Goal: Task Accomplishment & Management: Complete application form

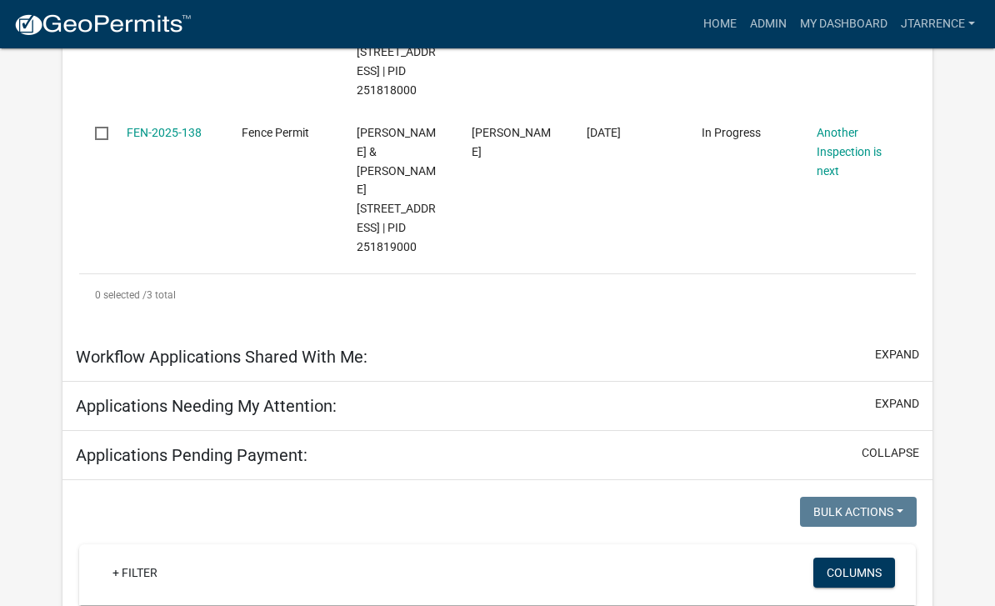
select select "3: 100"
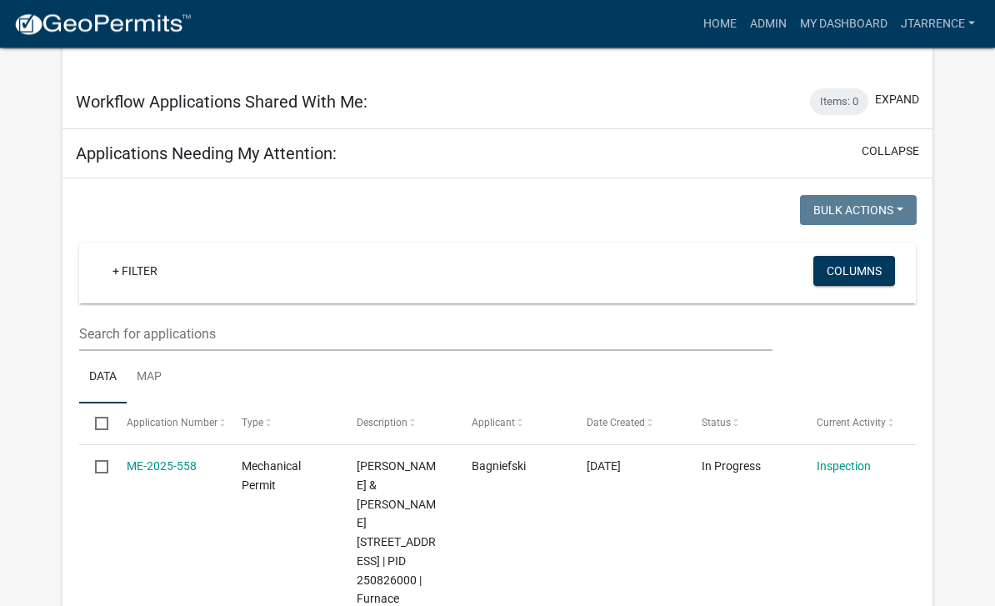
scroll to position [1018, 0]
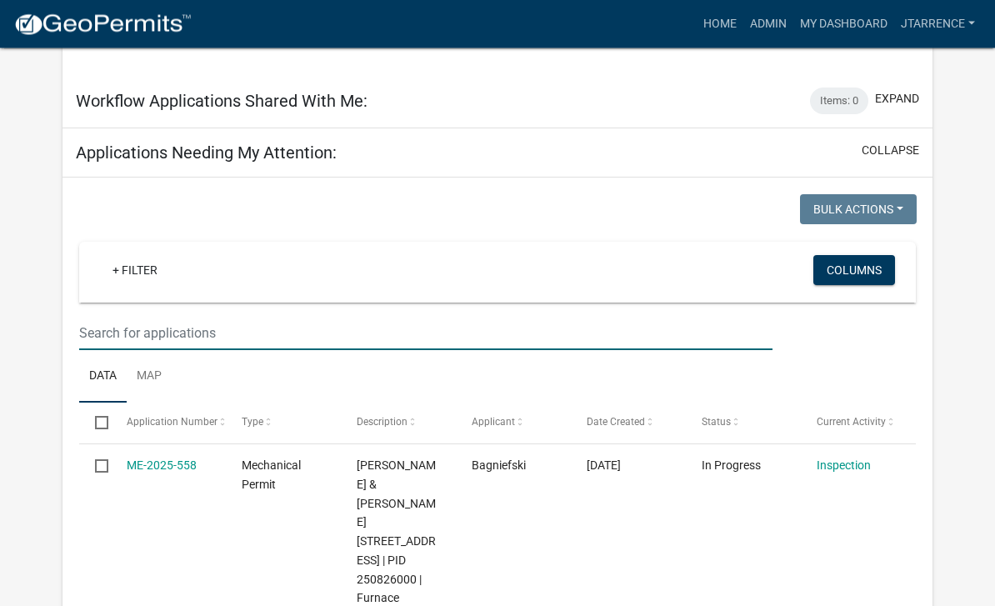
click at [199, 317] on input "text" at bounding box center [425, 334] width 693 height 34
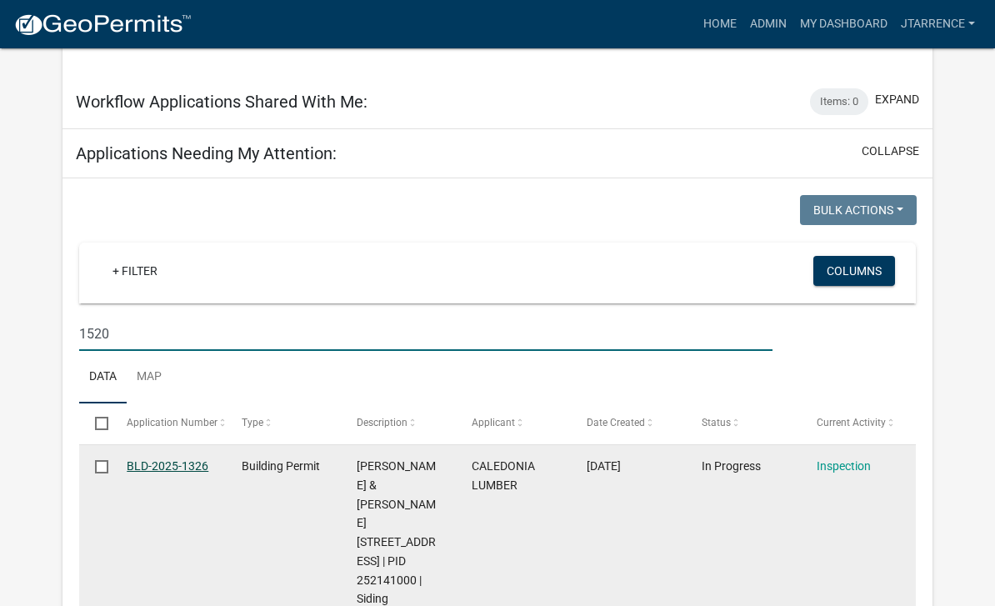
type input "1520"
click at [185, 459] on link "BLD-2025-1326" at bounding box center [168, 465] width 82 height 13
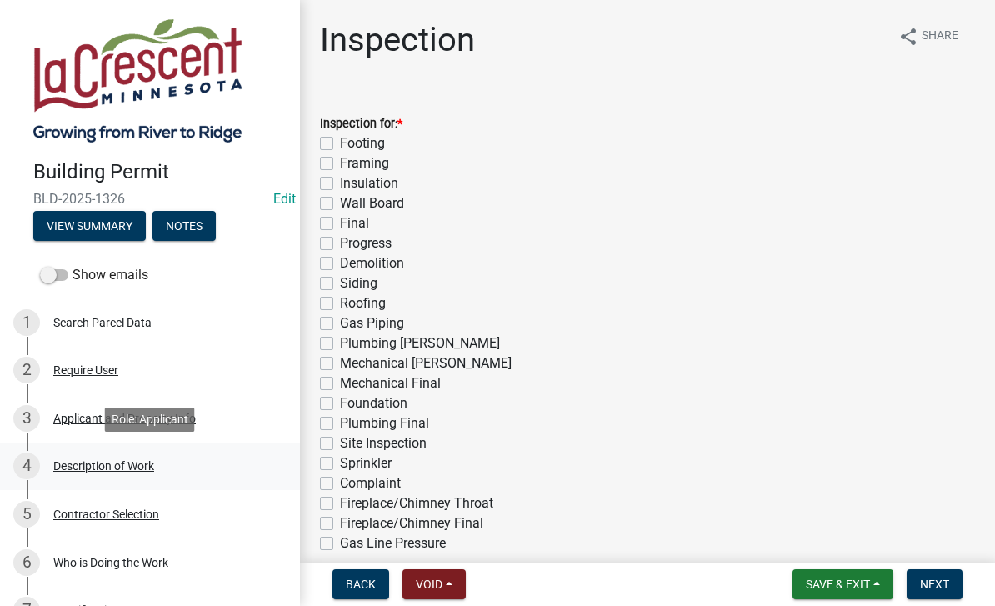
click at [121, 467] on div "Description of Work" at bounding box center [103, 466] width 101 height 12
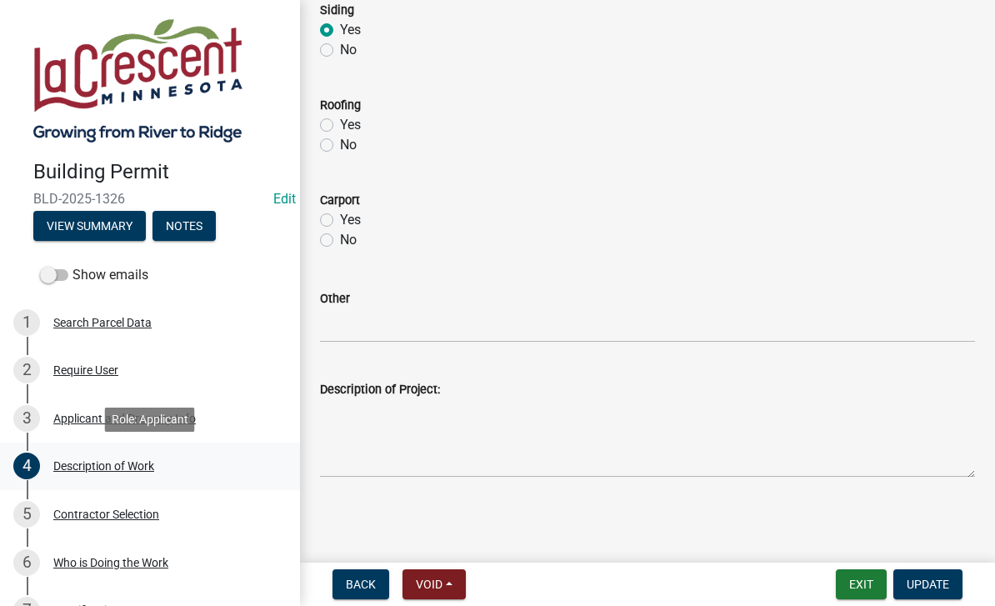
scroll to position [838, 0]
click at [352, 592] on button "Back" at bounding box center [360, 584] width 57 height 30
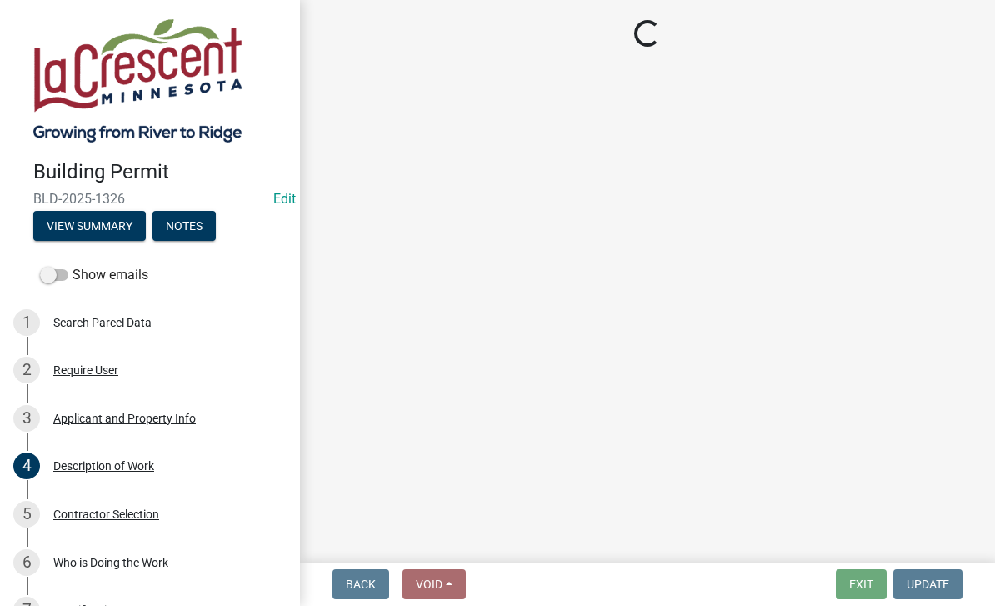
select select "e838c9e2-1e6e-4405-bddc-a3335cd38b08"
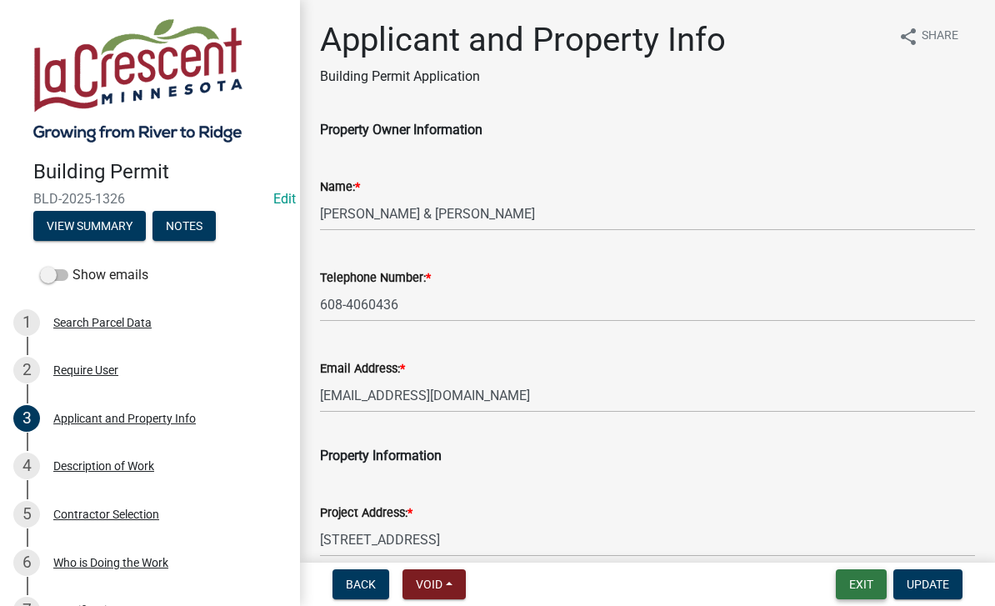
click at [855, 580] on button "Exit" at bounding box center [860, 584] width 51 height 30
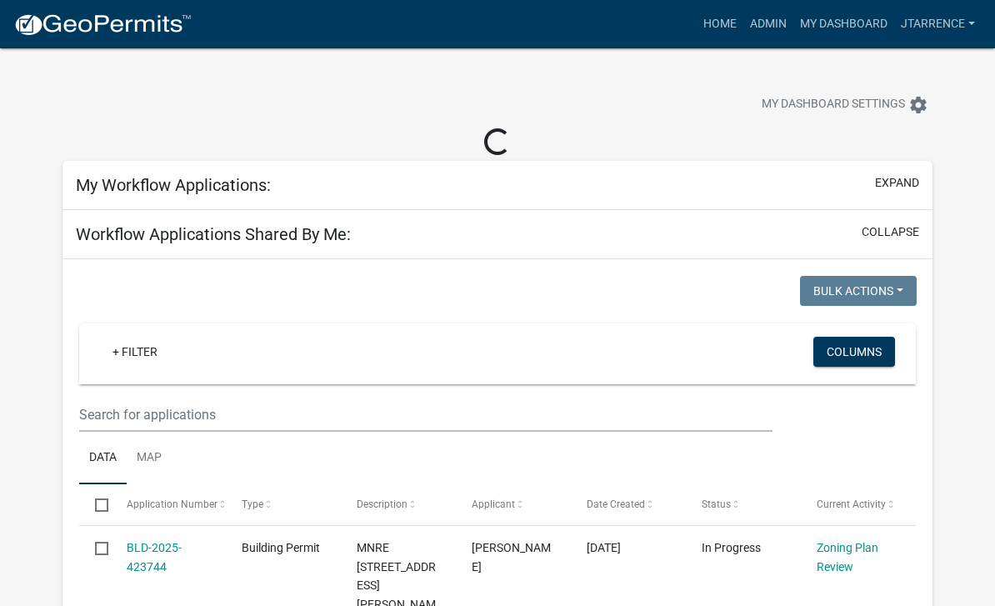
select select "3: 100"
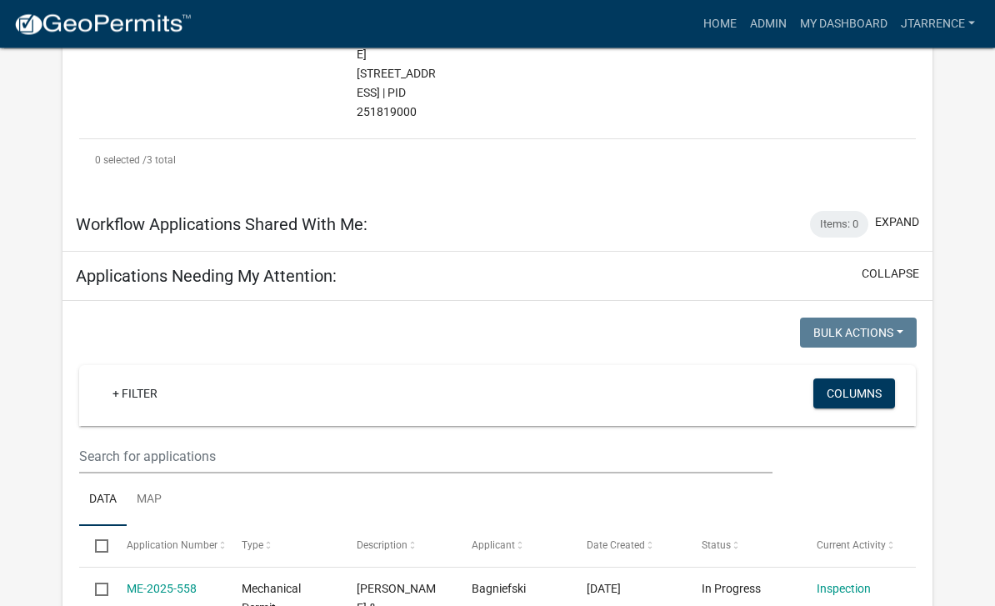
scroll to position [902, 0]
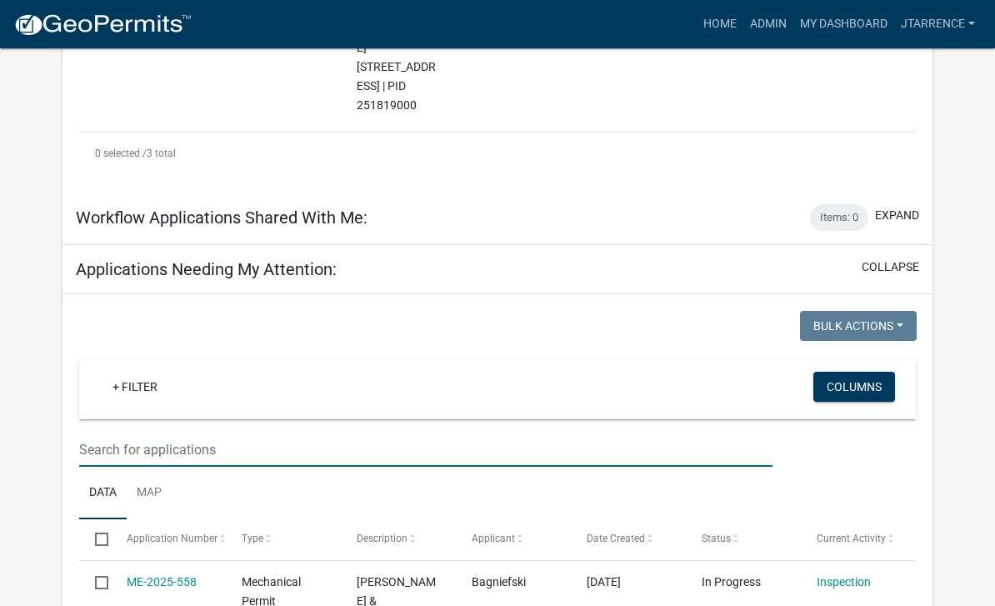
click at [157, 432] on input "text" at bounding box center [425, 449] width 693 height 34
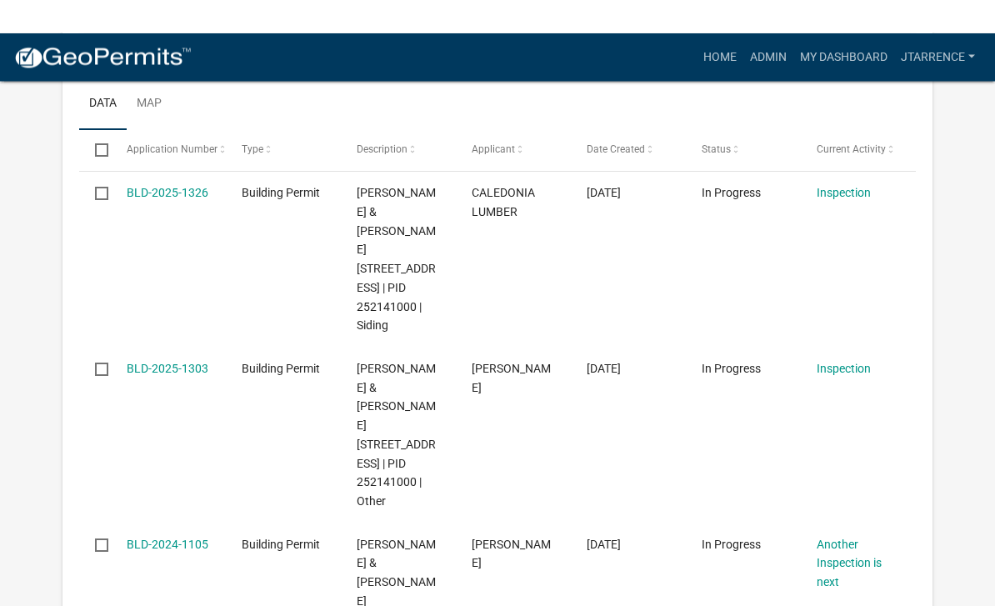
scroll to position [1326, 0]
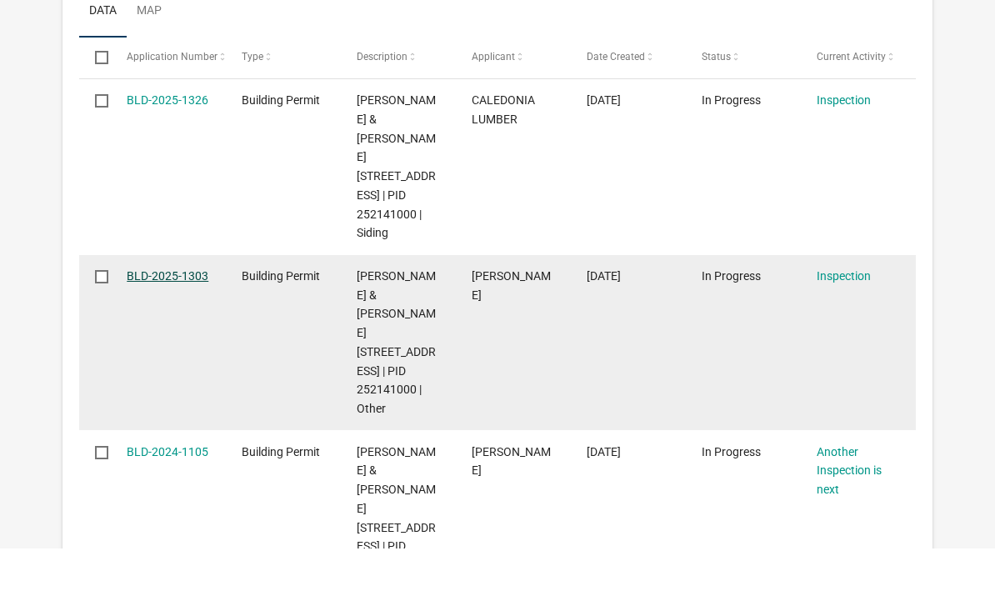
type input "1520"
click at [177, 327] on link "BLD-2025-1303" at bounding box center [168, 333] width 82 height 13
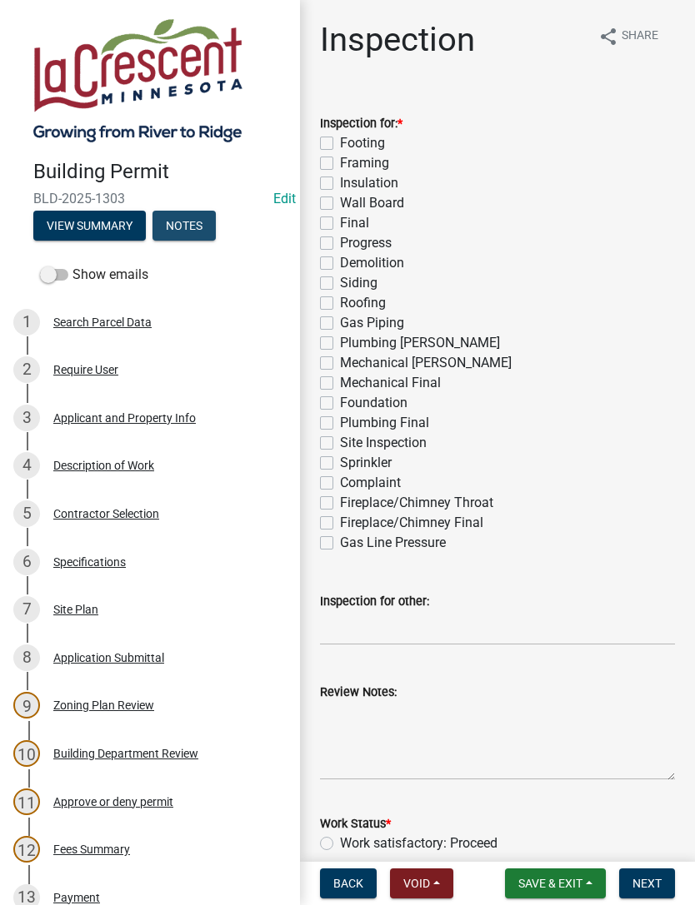
click at [208, 227] on button "Notes" at bounding box center [183, 226] width 63 height 30
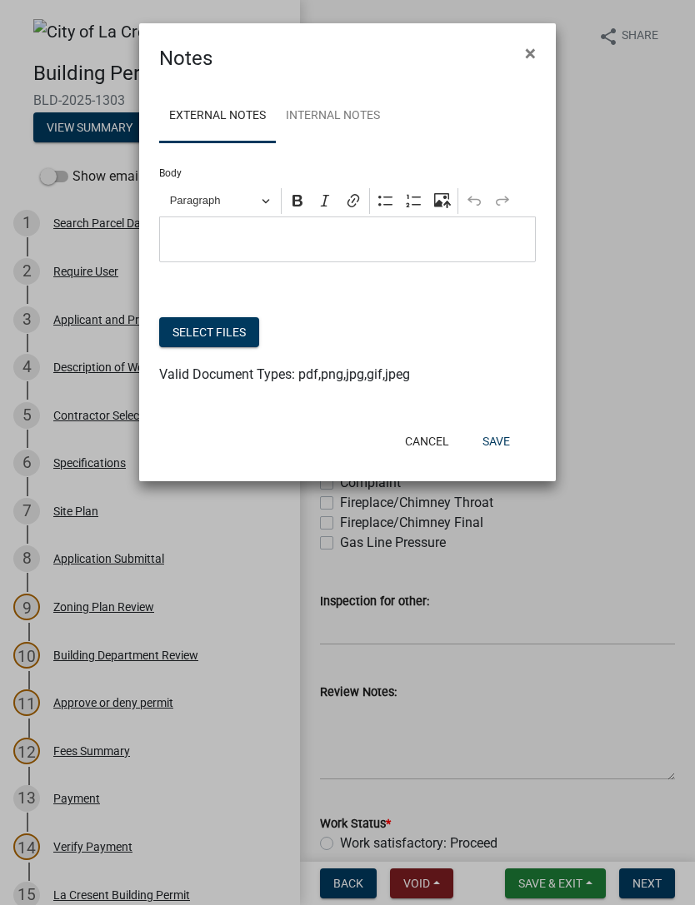
click at [230, 337] on button "Select files" at bounding box center [209, 332] width 100 height 30
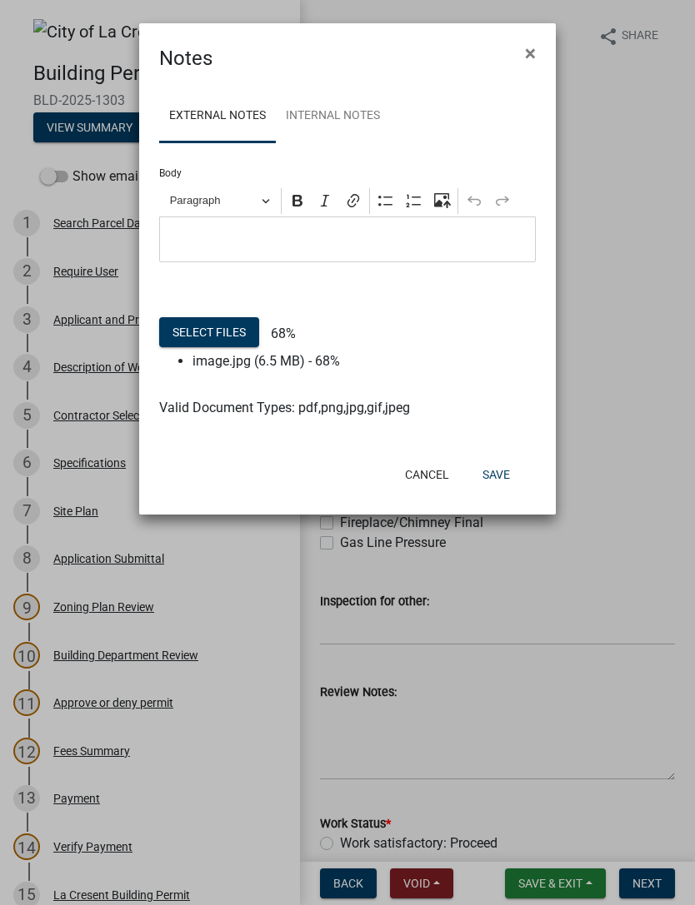
click at [501, 476] on button "Save" at bounding box center [496, 475] width 54 height 30
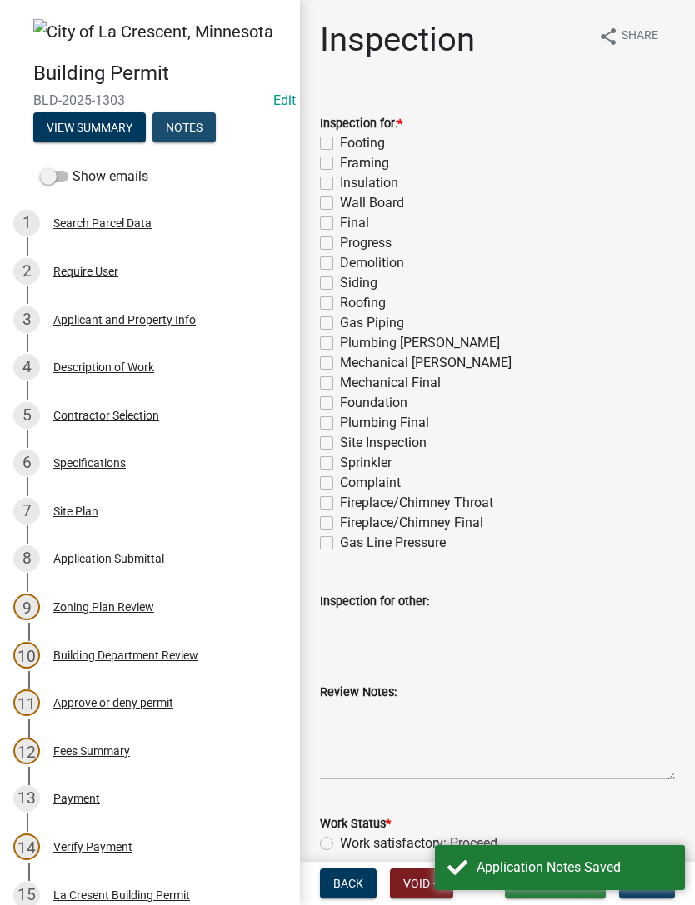
click at [195, 125] on button "Notes" at bounding box center [183, 127] width 63 height 30
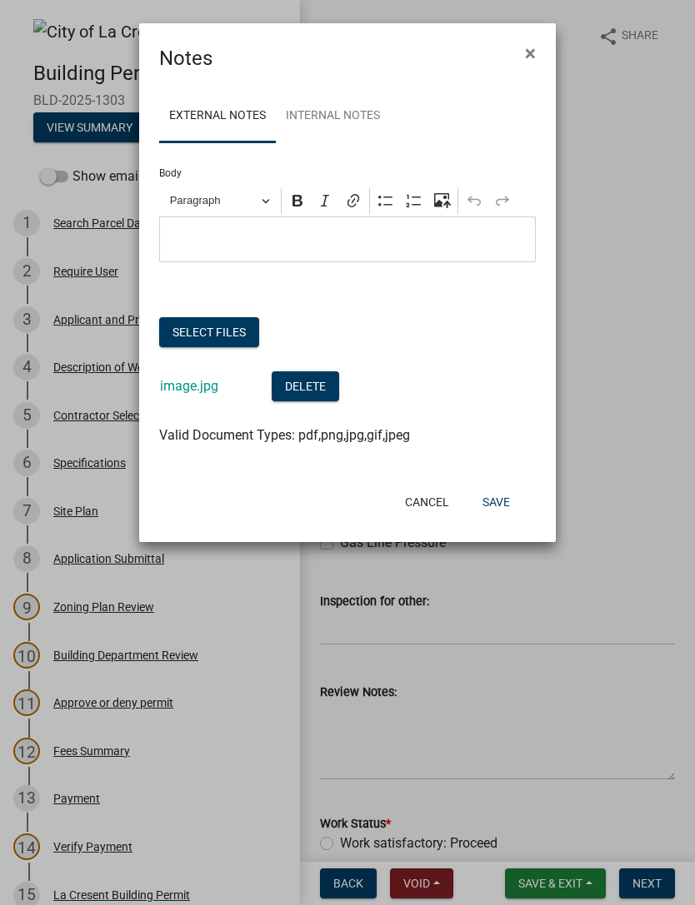
click at [215, 329] on button "Select files" at bounding box center [209, 332] width 100 height 30
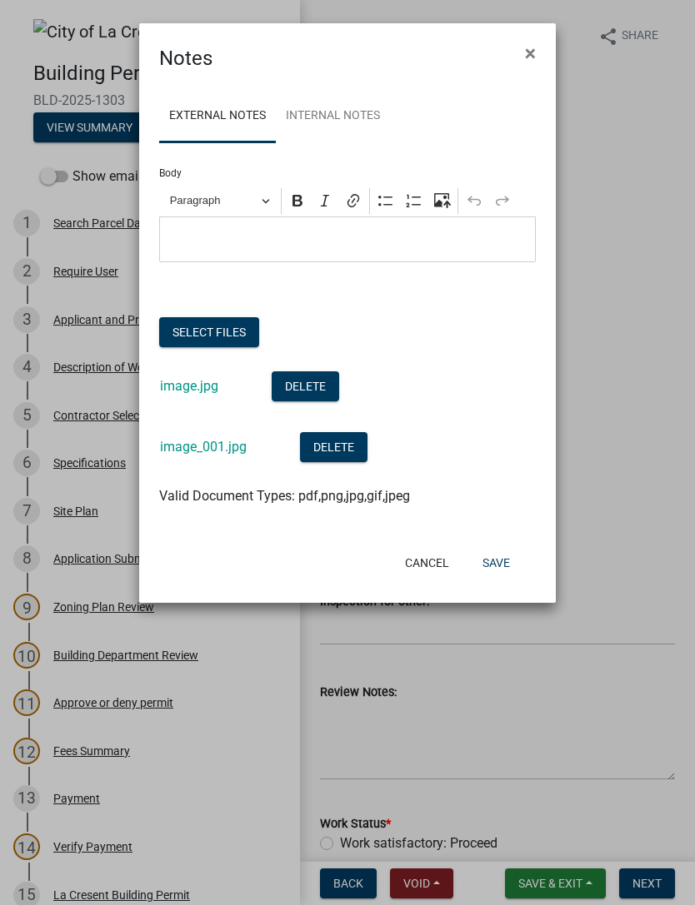
click at [503, 563] on button "Save" at bounding box center [496, 563] width 54 height 30
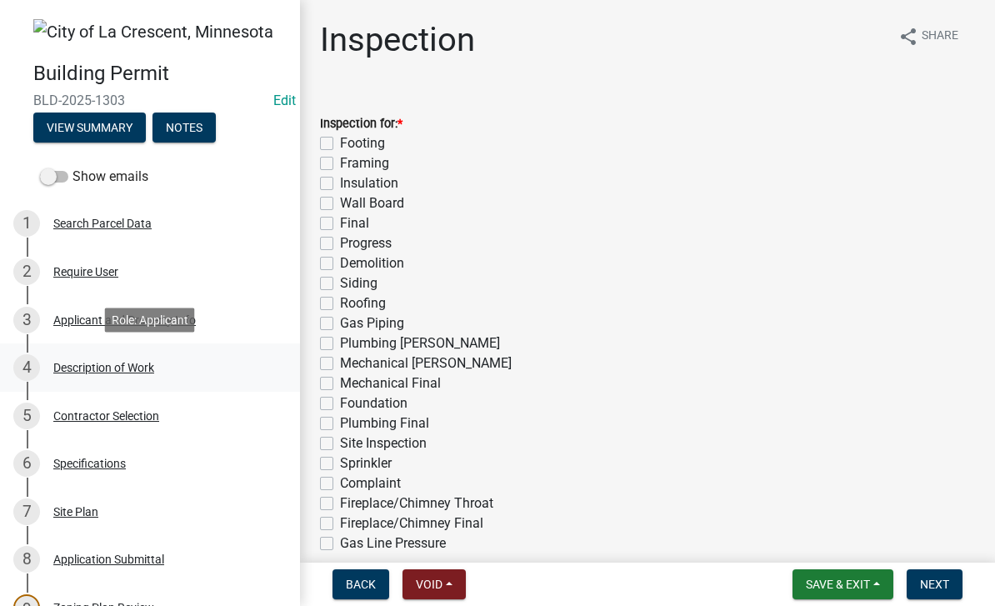
click at [131, 370] on div "Description of Work" at bounding box center [103, 368] width 101 height 12
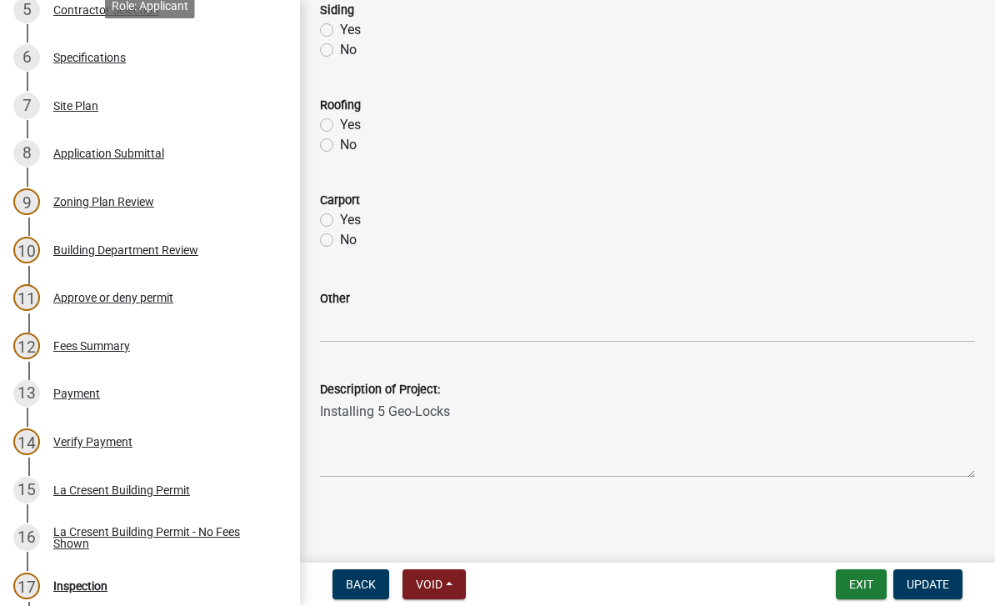
scroll to position [417, 0]
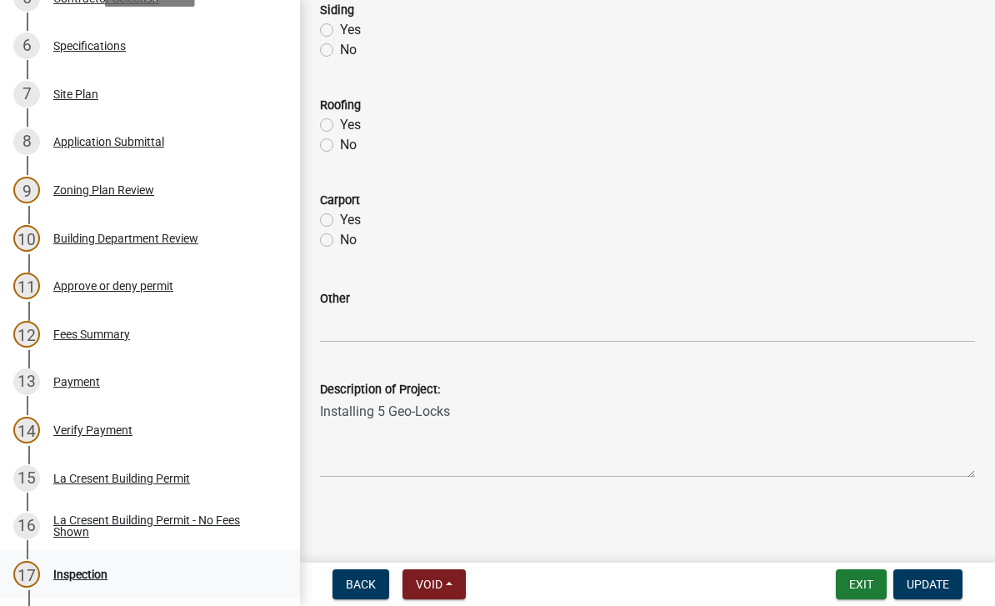
click at [96, 571] on div "Inspection" at bounding box center [80, 574] width 54 height 12
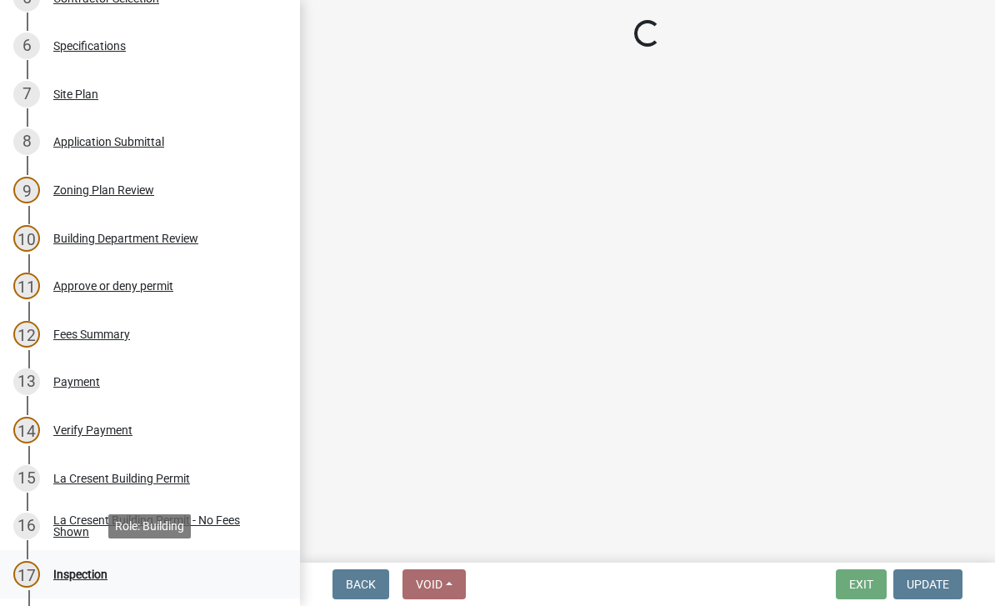
scroll to position [0, 0]
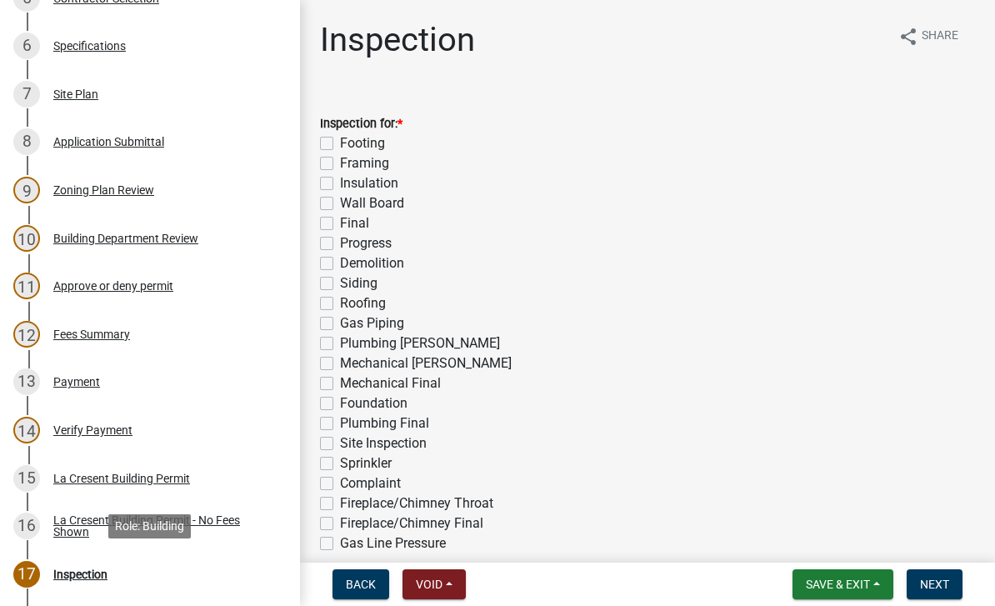
click at [340, 222] on label "Final" at bounding box center [354, 223] width 29 height 20
click at [340, 222] on input "Final" at bounding box center [345, 218] width 11 height 11
checkbox input "true"
checkbox input "false"
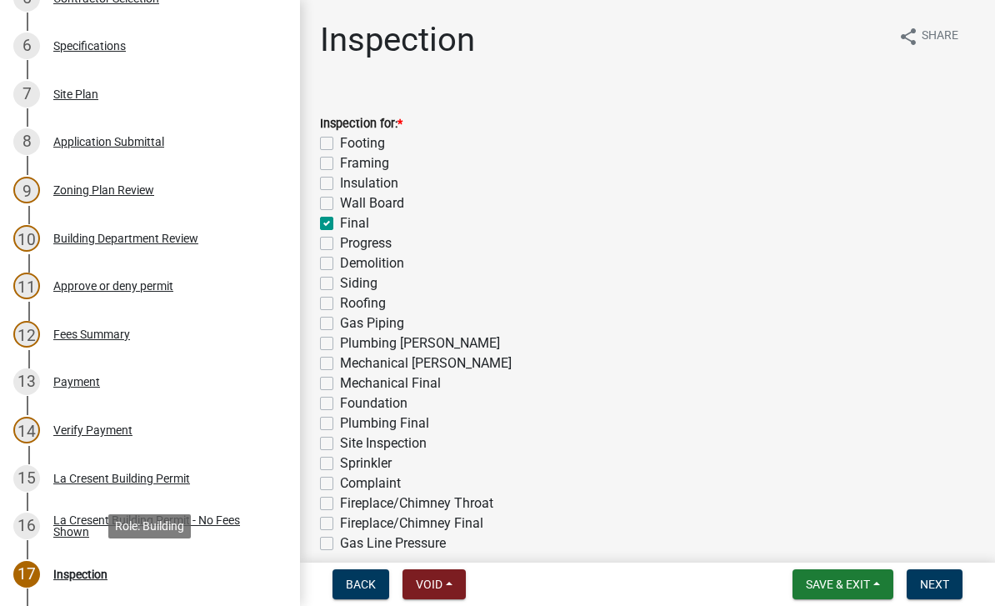
checkbox input "false"
checkbox input "true"
checkbox input "false"
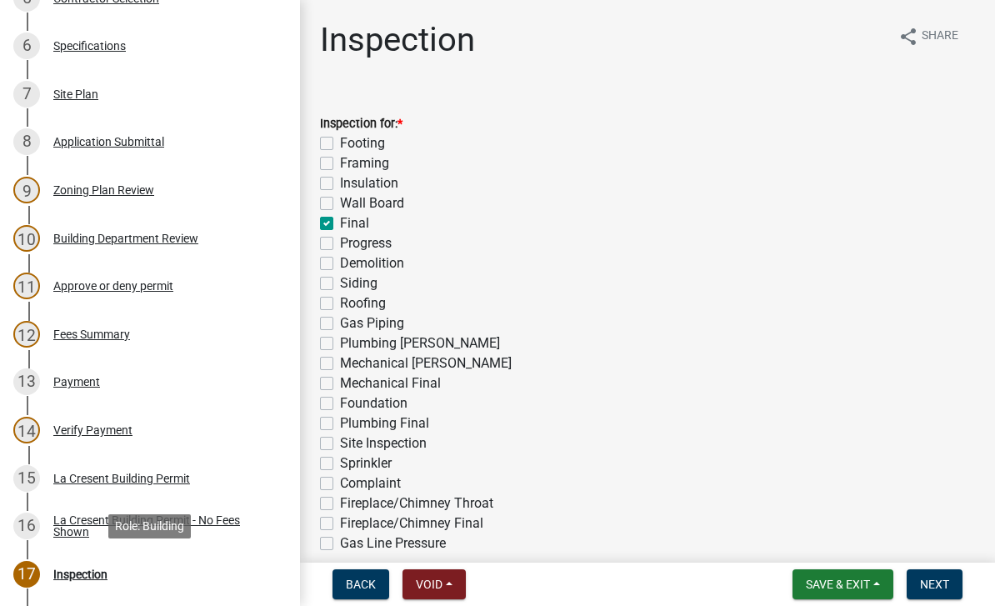
checkbox input "false"
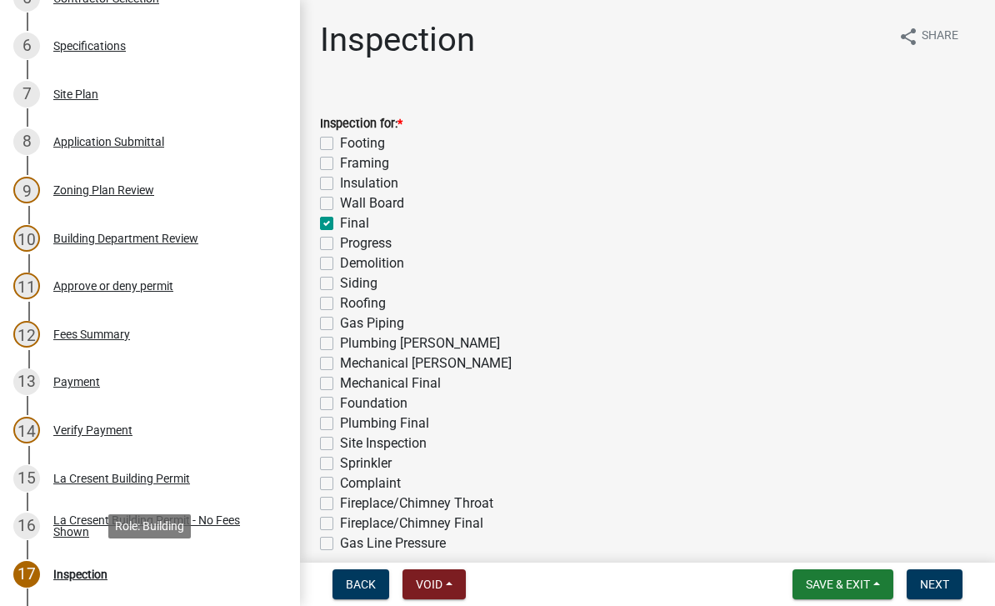
checkbox input "false"
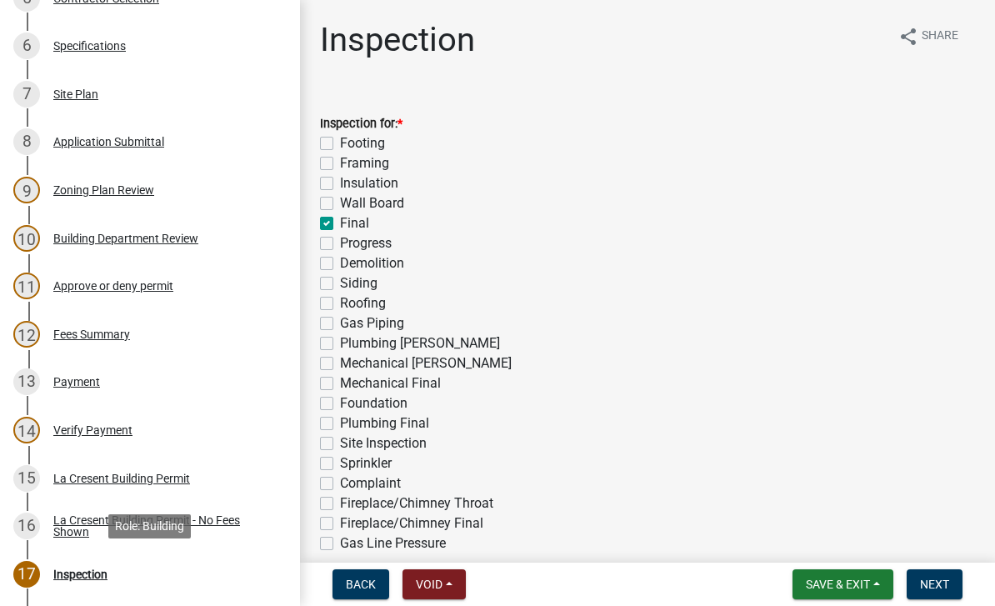
checkbox input "false"
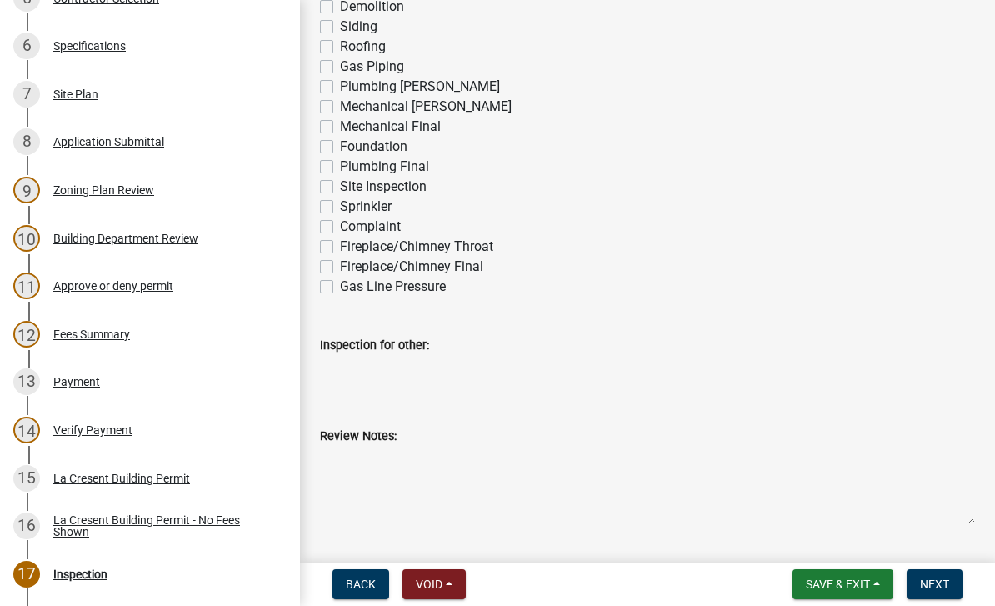
scroll to position [258, 0]
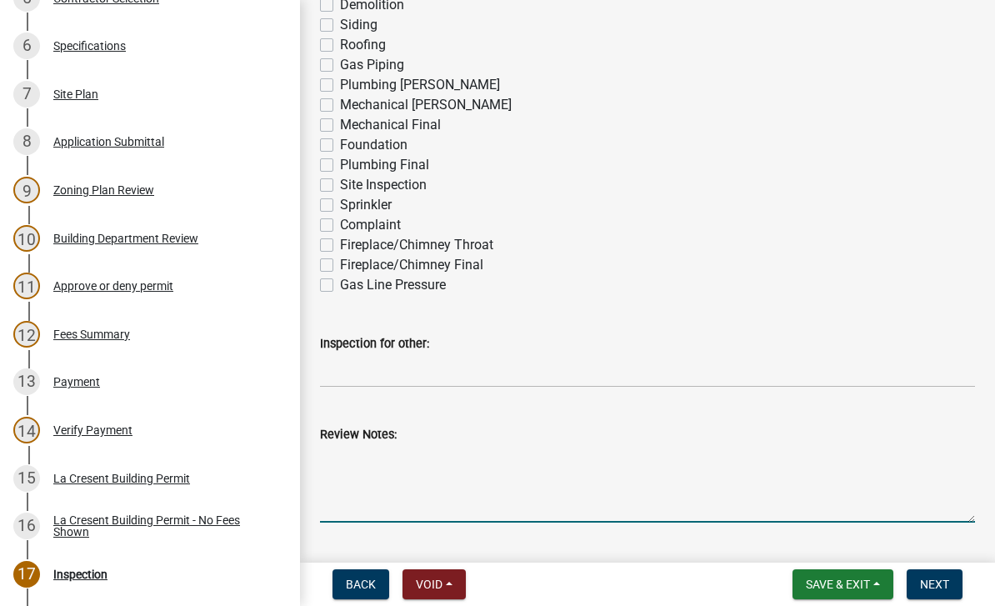
click at [370, 466] on textarea "Review Notes:" at bounding box center [647, 483] width 655 height 78
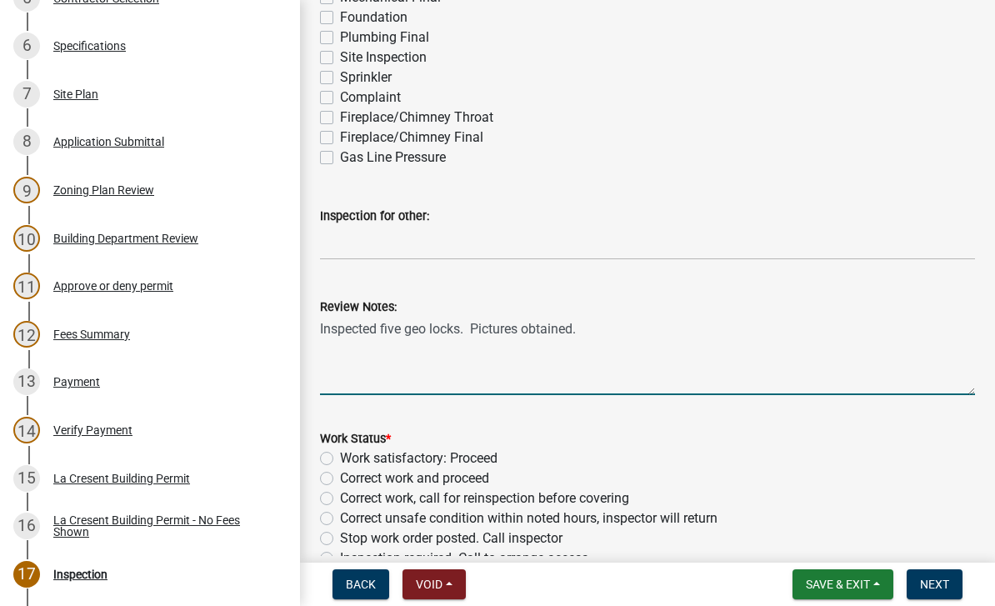
scroll to position [400, 0]
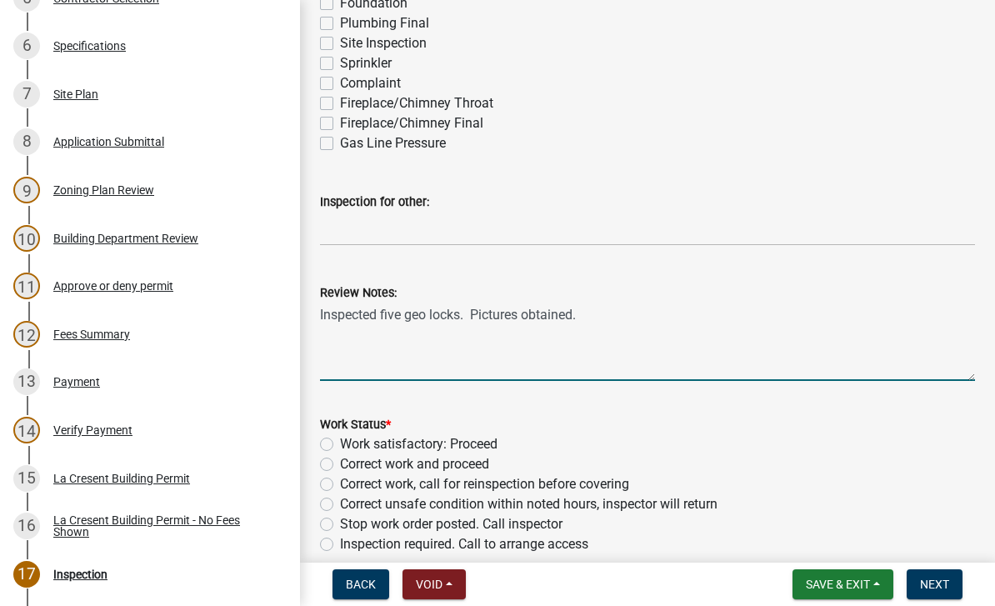
type textarea "Inspected five geo locks. Pictures obtained."
click at [471, 442] on label "Work satisfactory: Proceed" at bounding box center [418, 444] width 157 height 20
click at [351, 442] on input "Work satisfactory: Proceed" at bounding box center [345, 439] width 11 height 11
radio input "true"
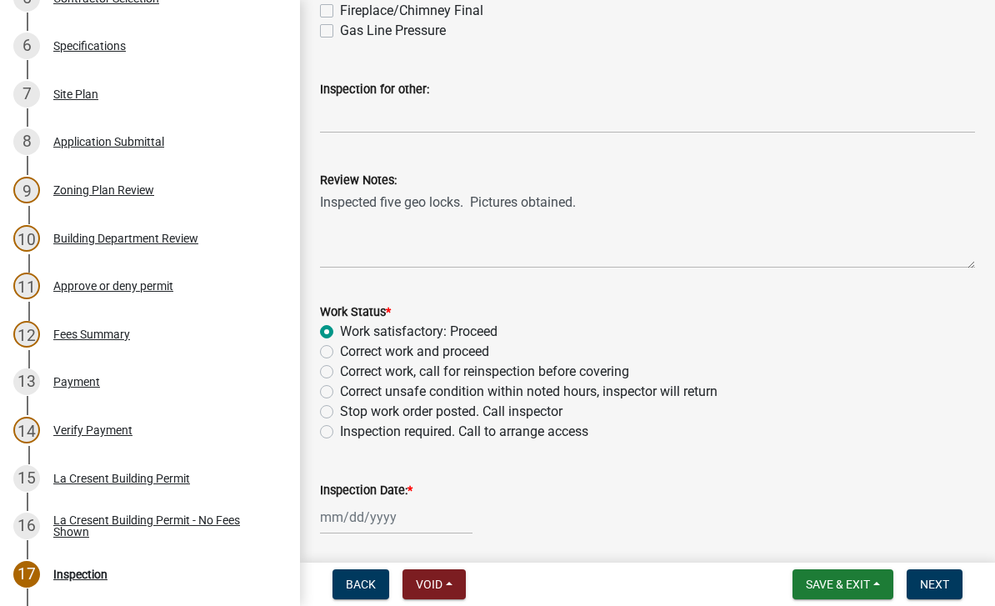
scroll to position [530, 0]
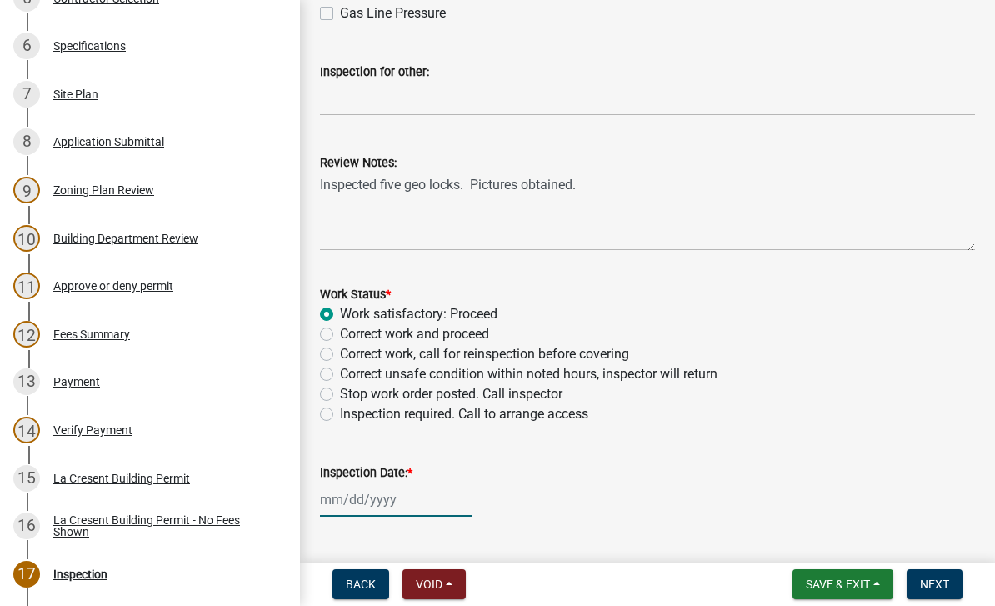
click at [361, 501] on div at bounding box center [396, 499] width 152 height 34
select select "9"
select select "2025"
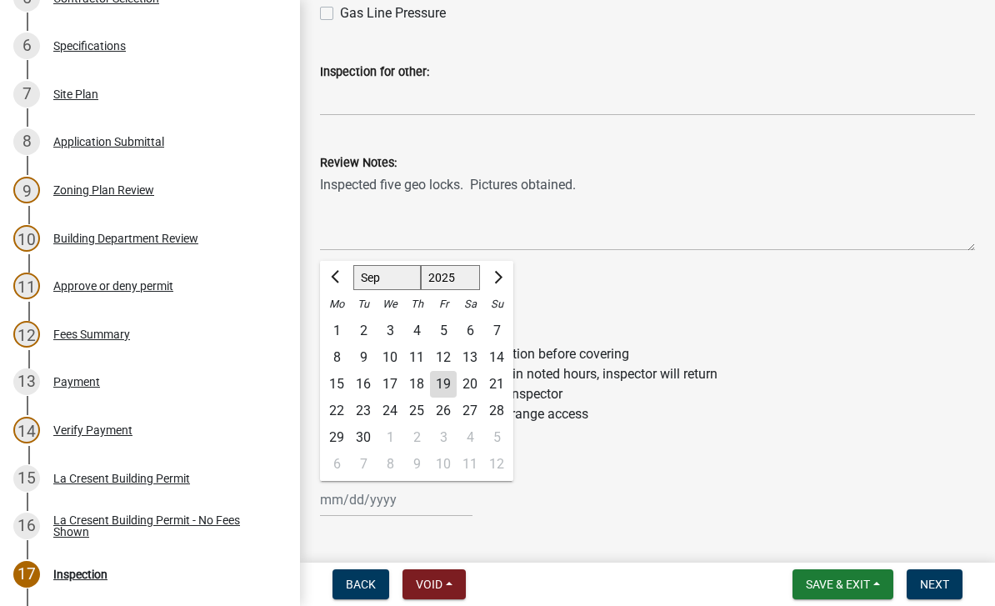
click at [445, 385] on div "19" at bounding box center [443, 384] width 27 height 27
type input "[DATE]"
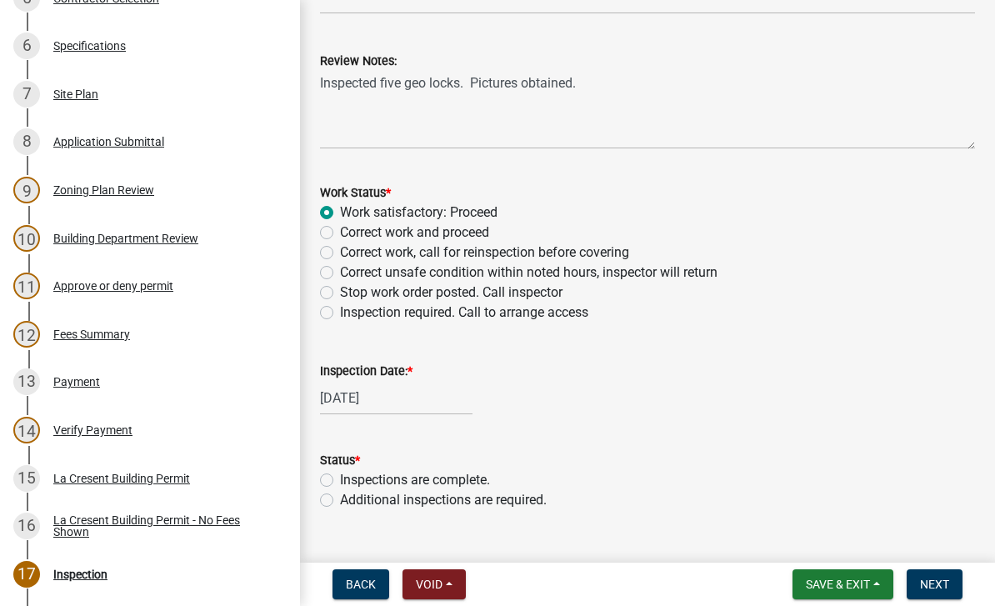
scroll to position [645, 0]
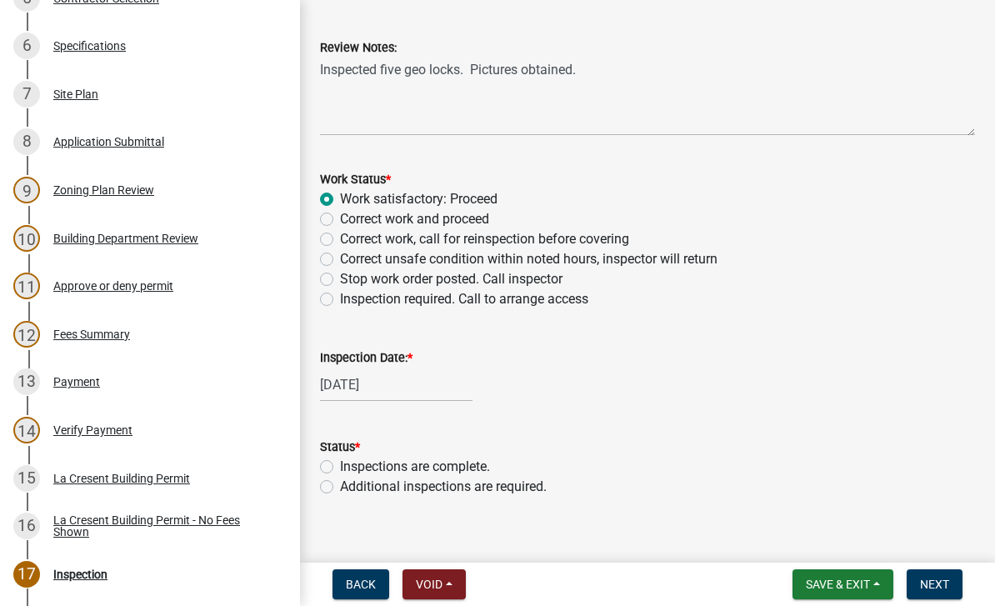
click at [410, 456] on label "Inspections are complete." at bounding box center [415, 466] width 150 height 20
click at [351, 456] on input "Inspections are complete." at bounding box center [345, 461] width 11 height 11
radio input "true"
click at [950, 593] on button "Next" at bounding box center [934, 584] width 56 height 30
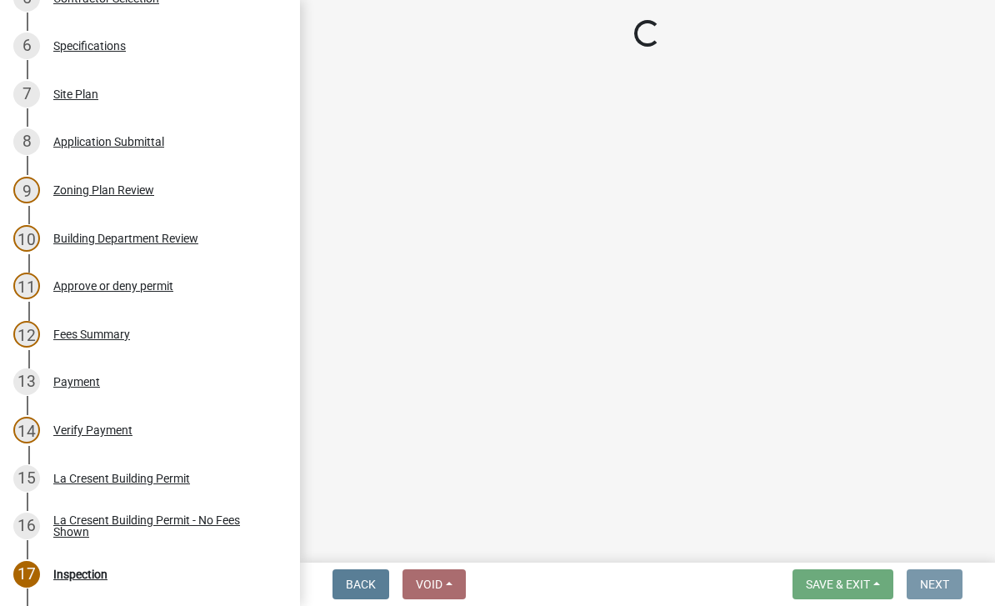
scroll to position [0, 0]
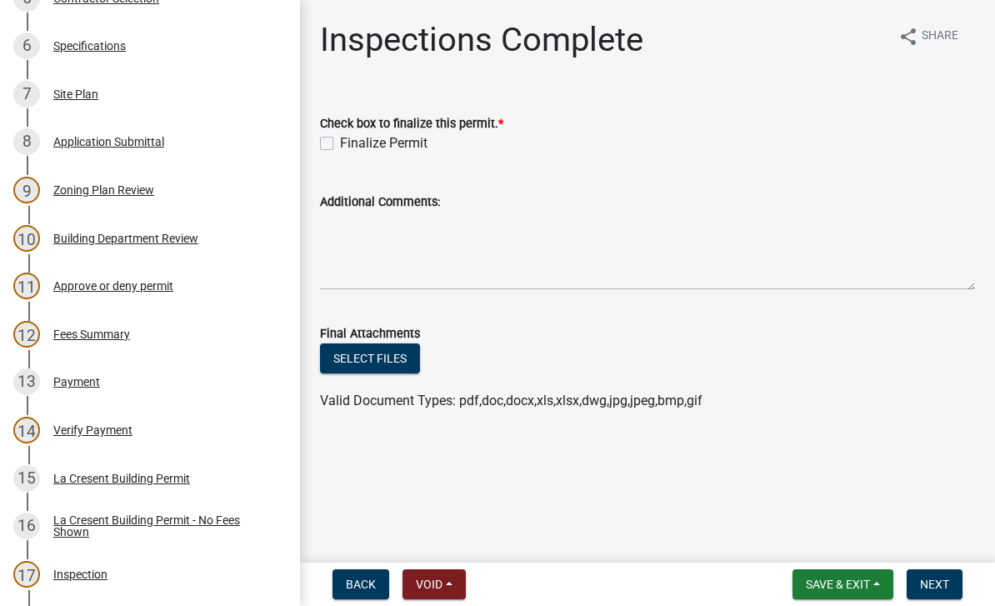
click at [340, 139] on label "Finalize Permit" at bounding box center [383, 143] width 87 height 20
click at [340, 139] on input "Finalize Permit" at bounding box center [345, 138] width 11 height 11
checkbox input "true"
click at [939, 583] on span "Next" at bounding box center [934, 583] width 29 height 13
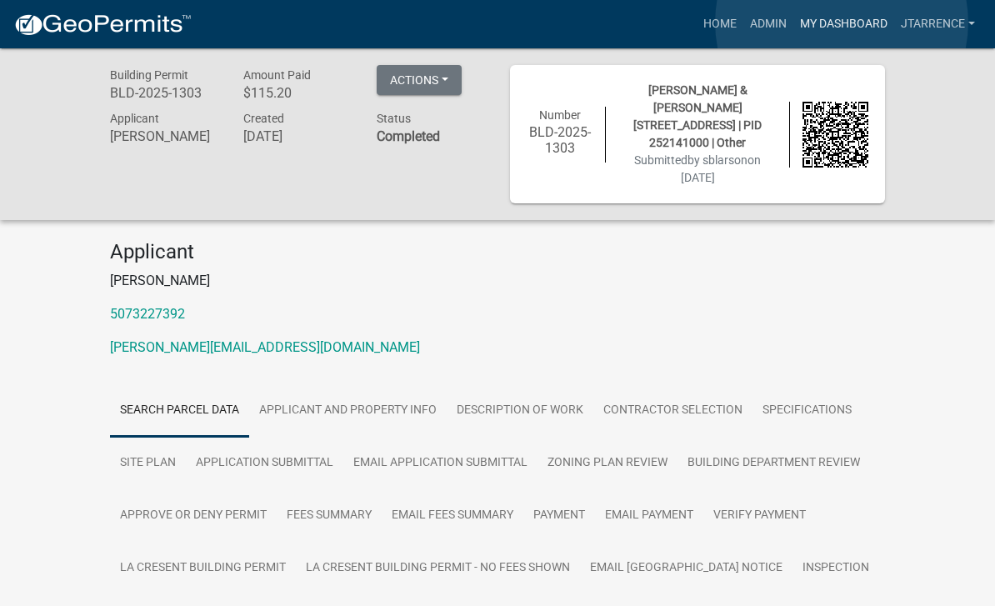
click at [842, 22] on link "My Dashboard" at bounding box center [843, 24] width 101 height 32
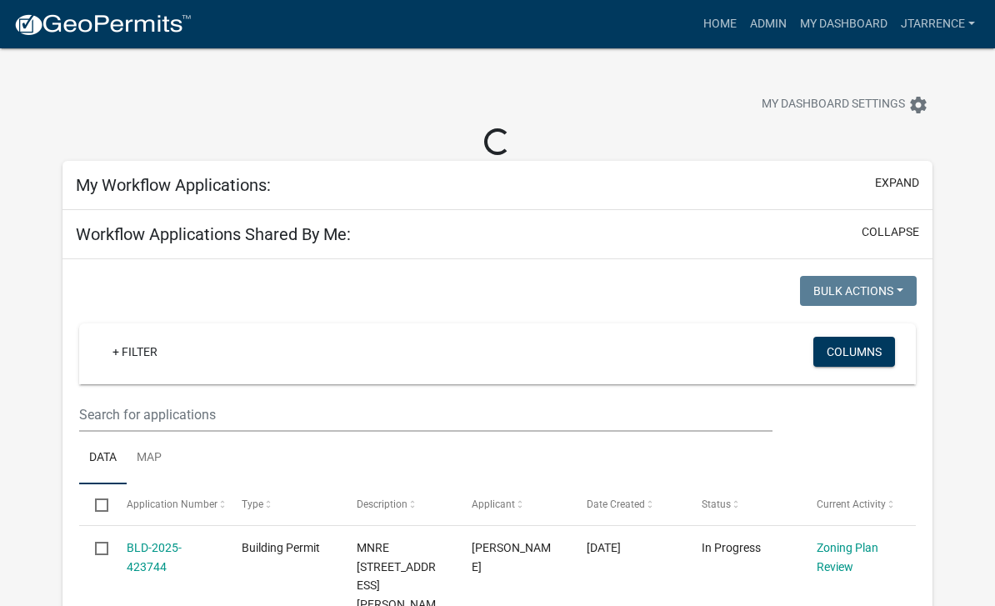
select select "3: 100"
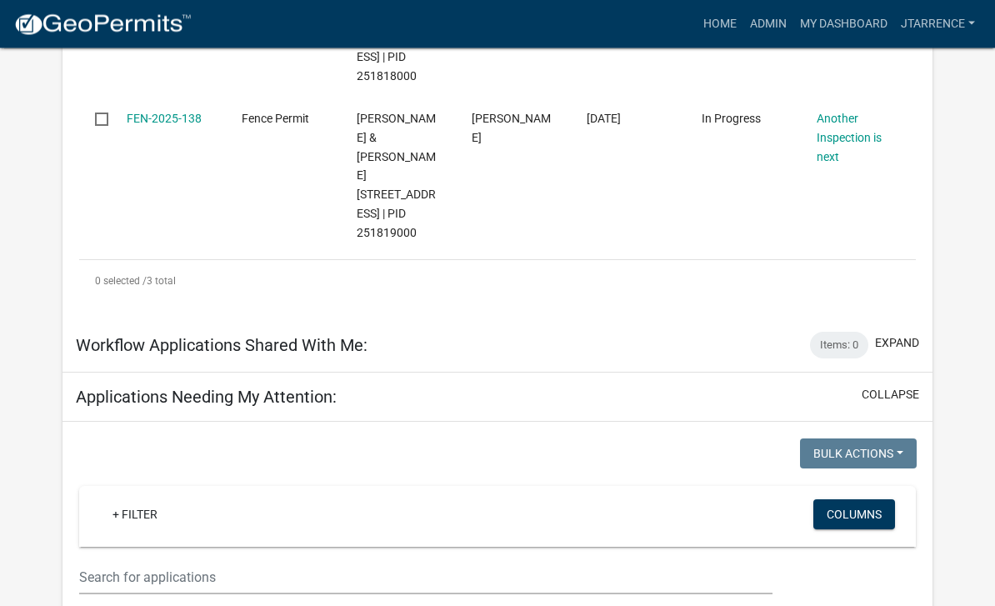
scroll to position [780, 0]
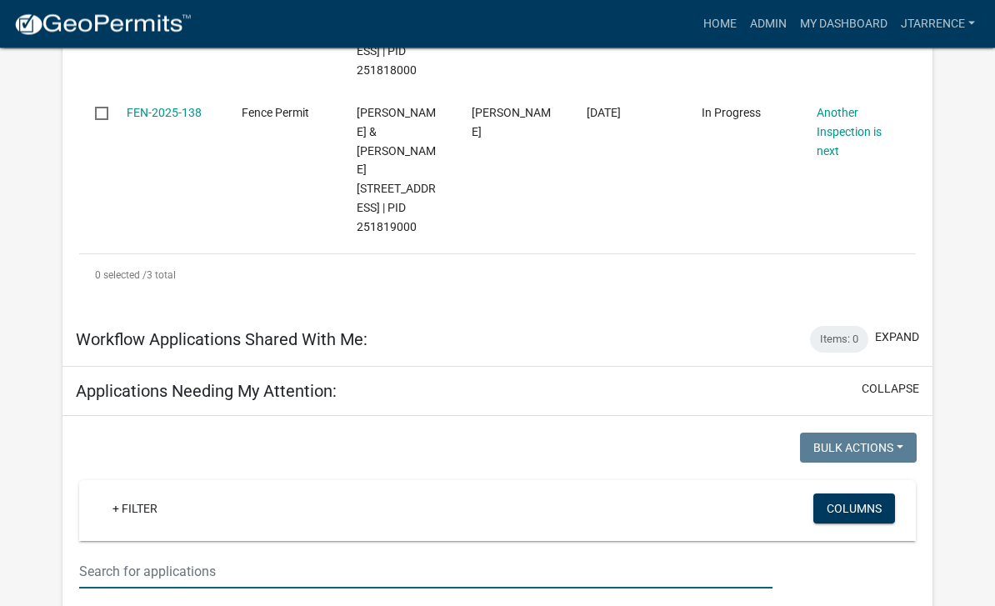
click at [140, 555] on input "text" at bounding box center [425, 572] width 693 height 34
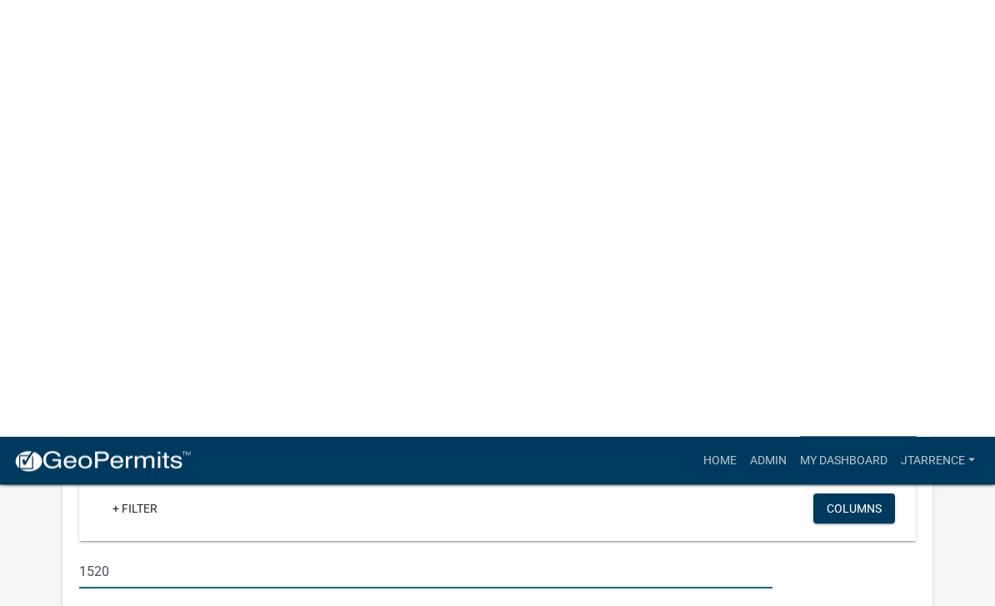
scroll to position [1219, 0]
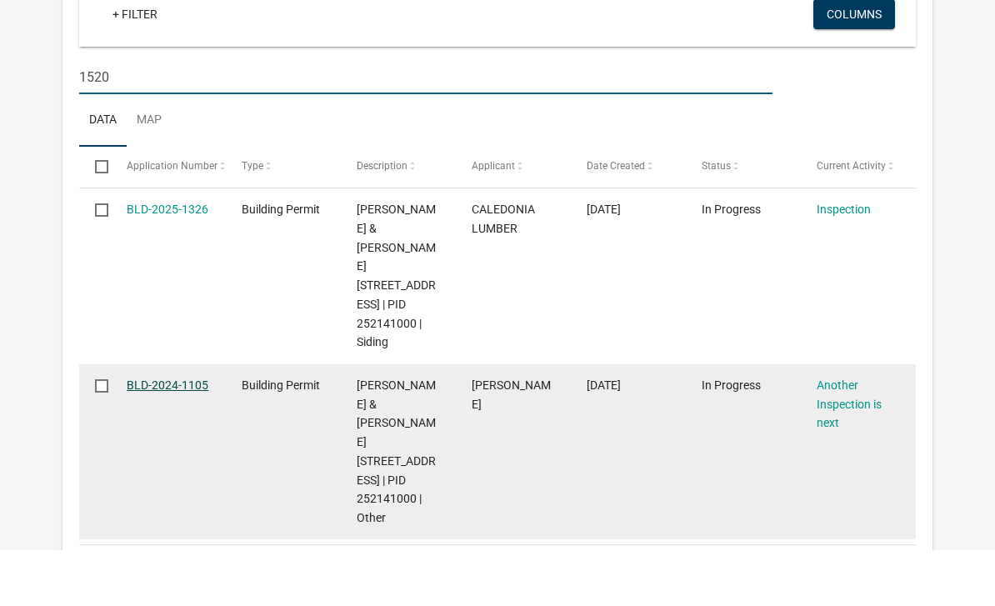
type input "1520"
click at [177, 434] on link "BLD-2024-1105" at bounding box center [168, 440] width 82 height 13
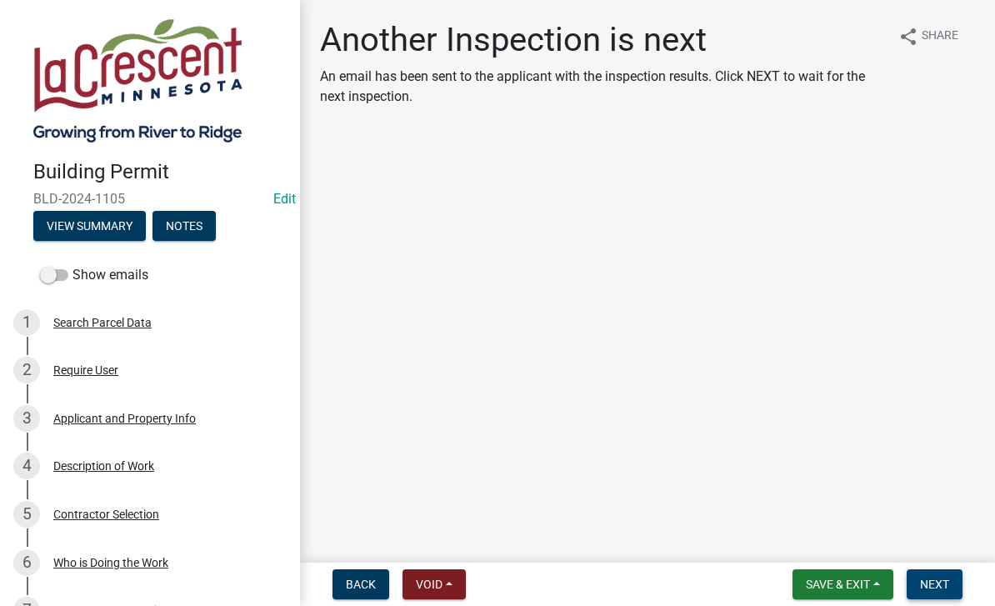
click at [945, 588] on span "Next" at bounding box center [934, 583] width 29 height 13
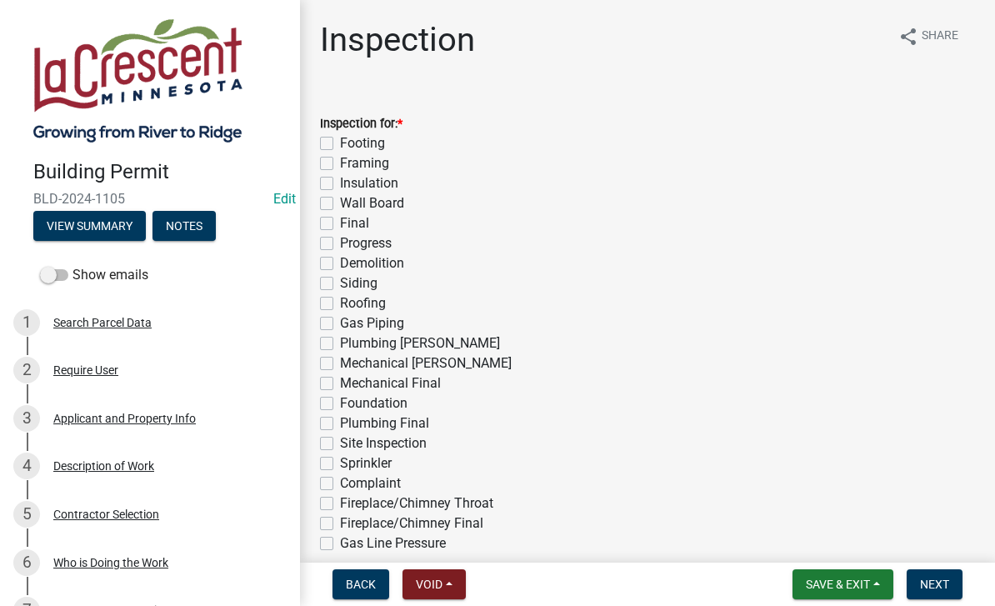
click at [349, 225] on label "Final" at bounding box center [354, 223] width 29 height 20
click at [349, 224] on input "Final" at bounding box center [345, 218] width 11 height 11
checkbox input "true"
checkbox input "false"
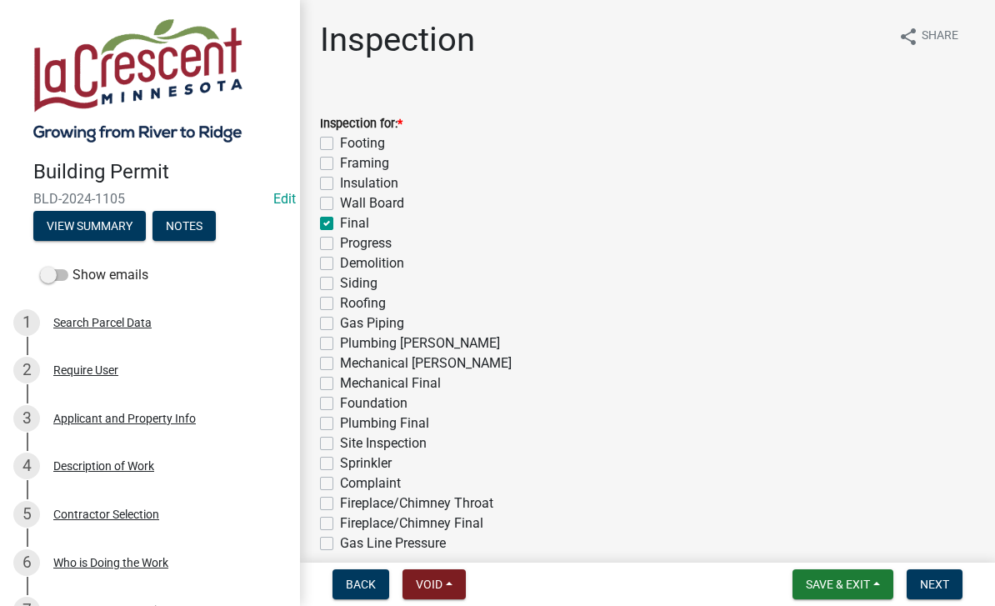
checkbox input "false"
checkbox input "true"
checkbox input "false"
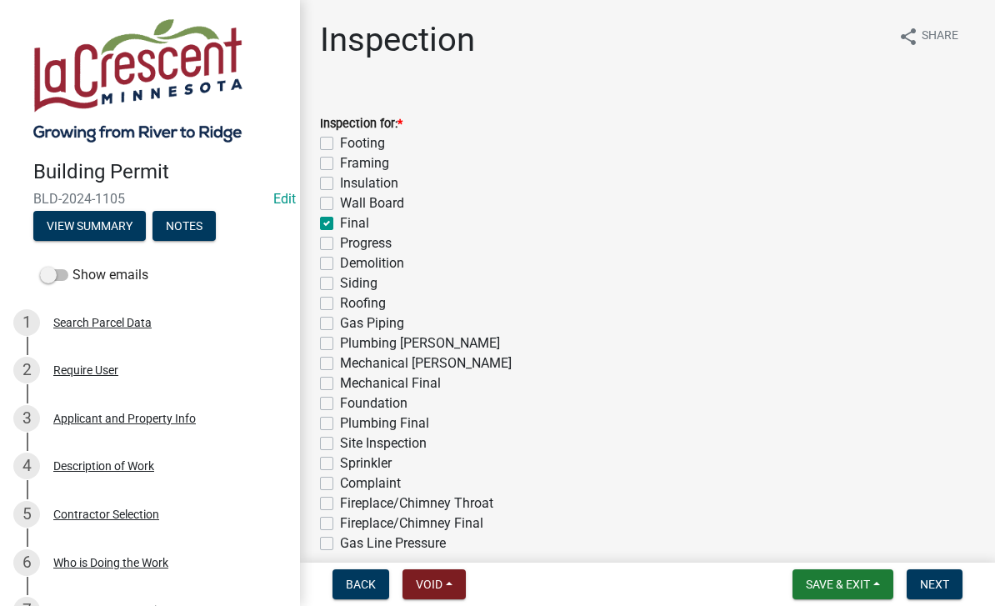
checkbox input "false"
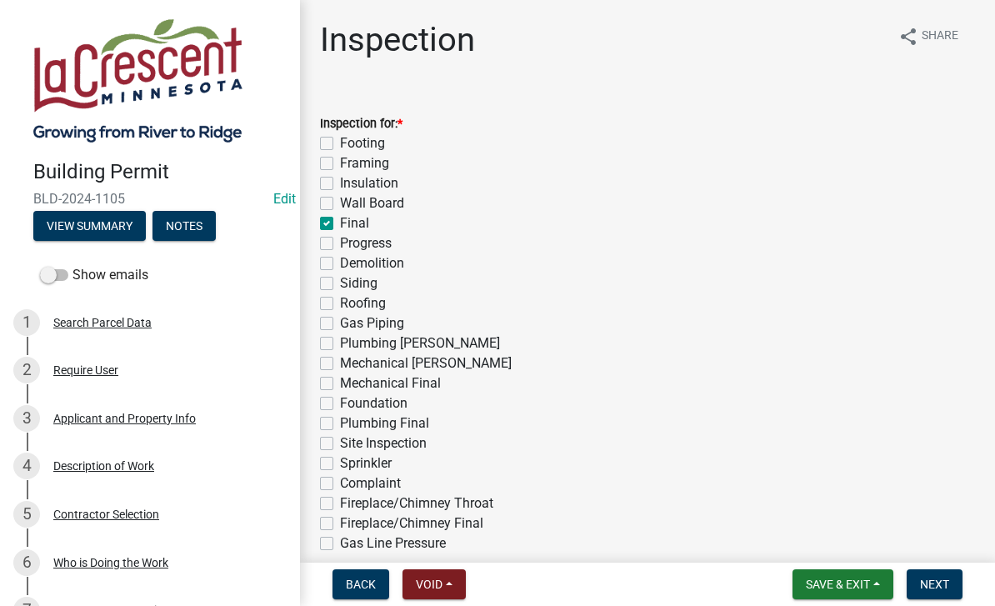
checkbox input "false"
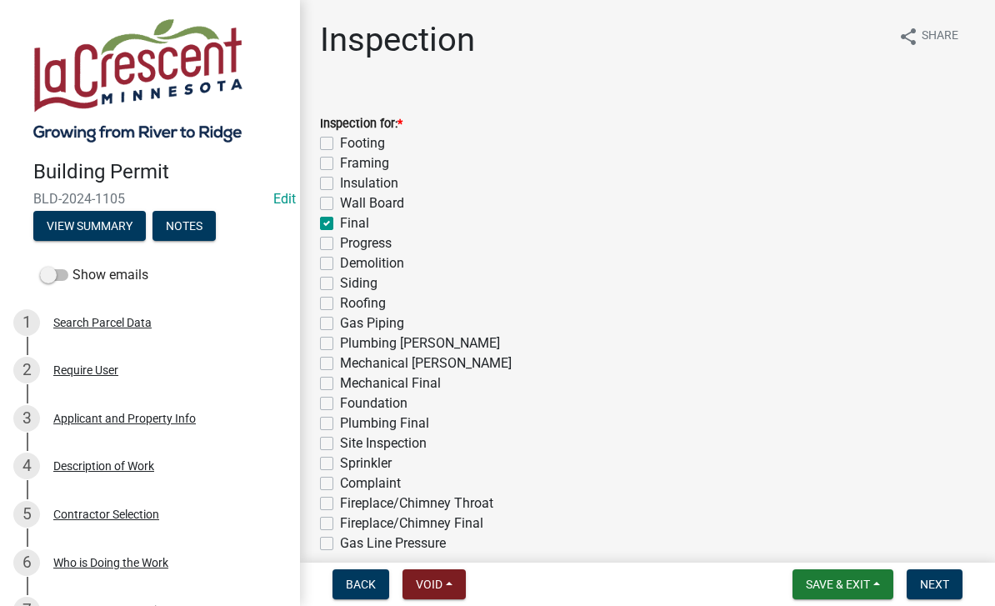
checkbox input "false"
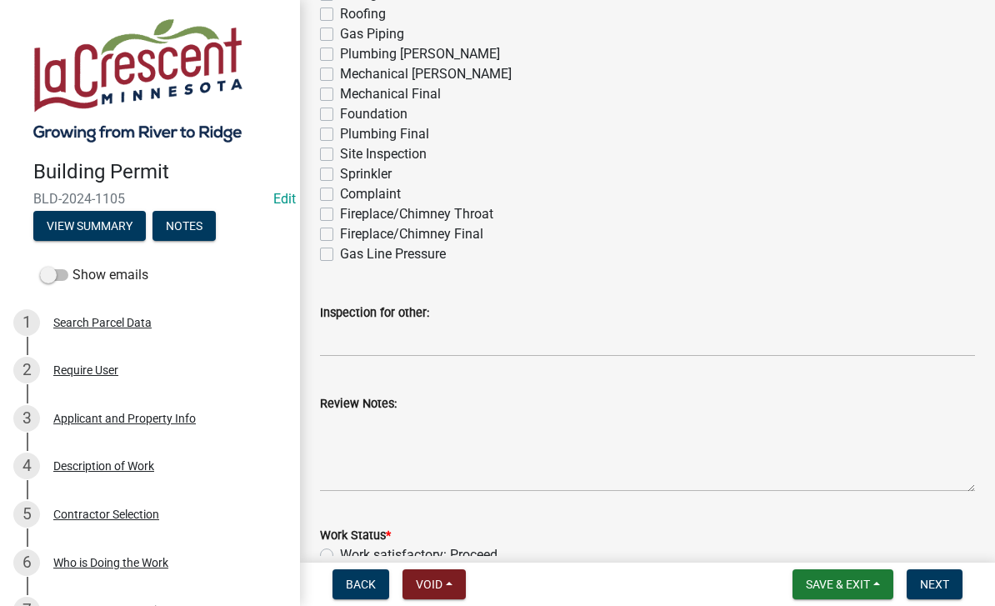
scroll to position [307, 0]
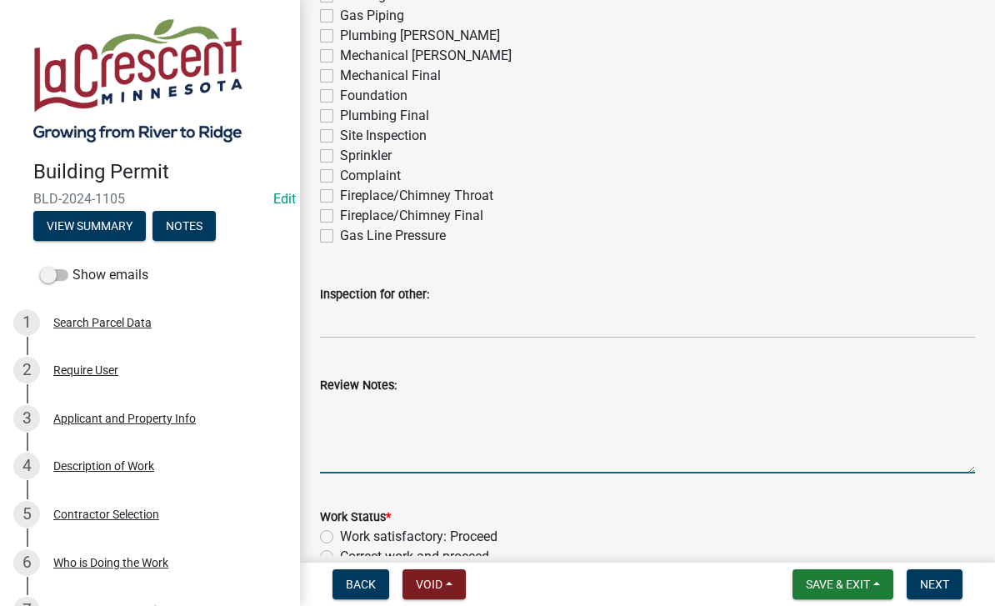
click at [414, 411] on textarea "Review Notes:" at bounding box center [647, 434] width 655 height 78
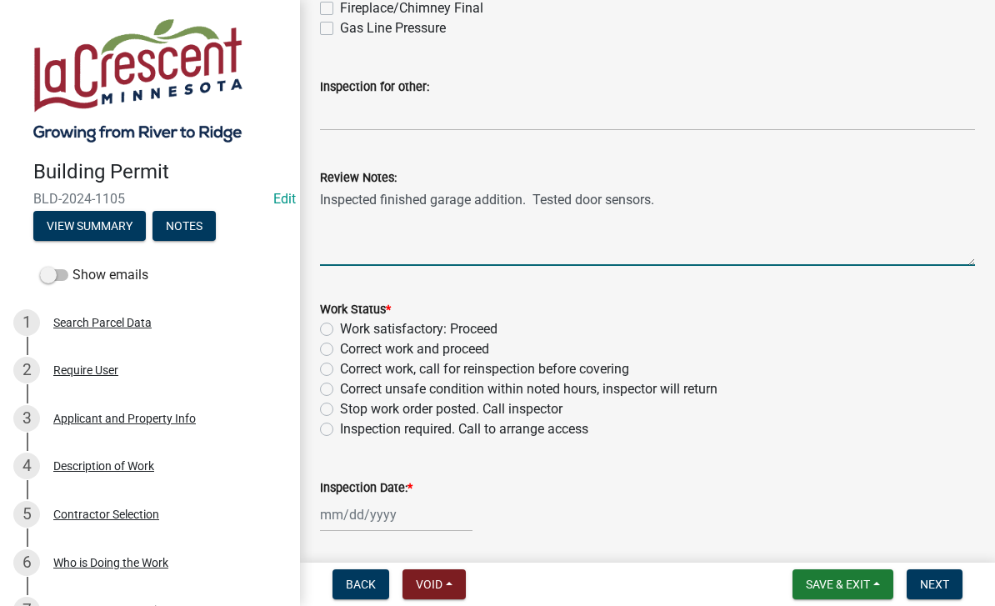
scroll to position [521, 0]
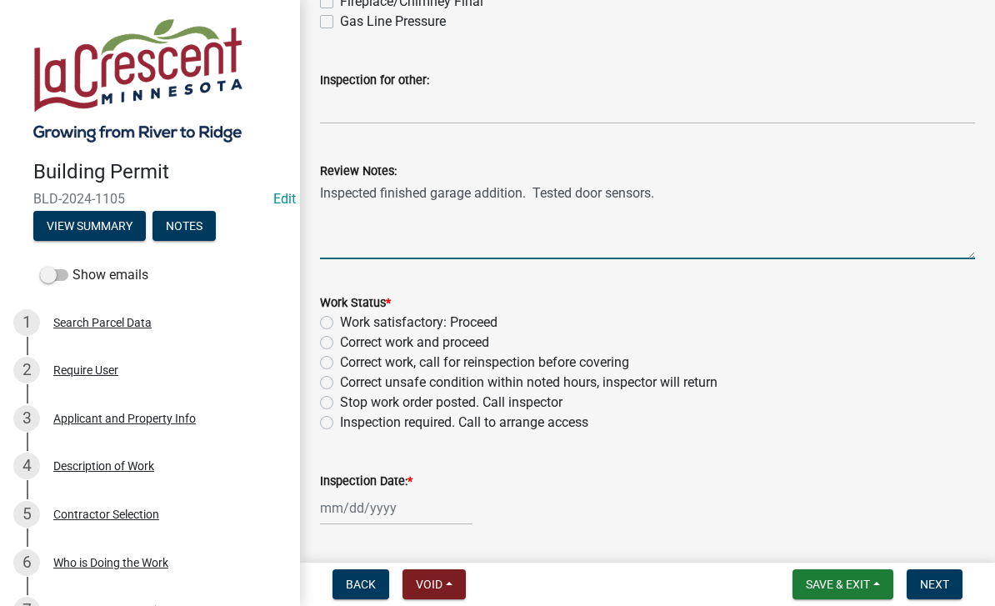
type textarea "Inspected finished garage addition. Tested door sensors."
click at [484, 318] on label "Work satisfactory: Proceed" at bounding box center [418, 322] width 157 height 20
click at [351, 318] on input "Work satisfactory: Proceed" at bounding box center [345, 317] width 11 height 11
radio input "true"
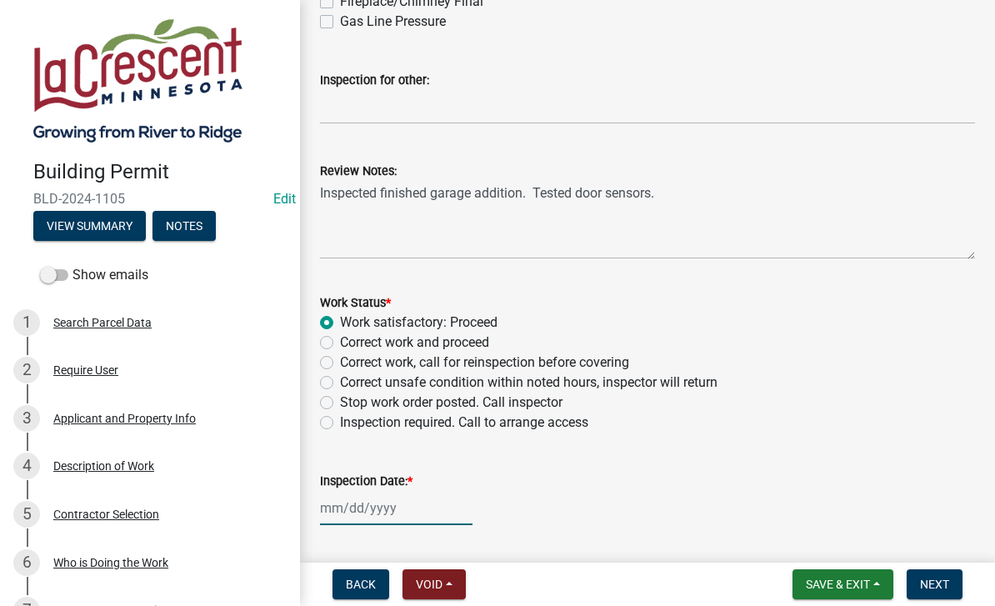
click at [363, 506] on div at bounding box center [396, 508] width 152 height 34
select select "9"
select select "2025"
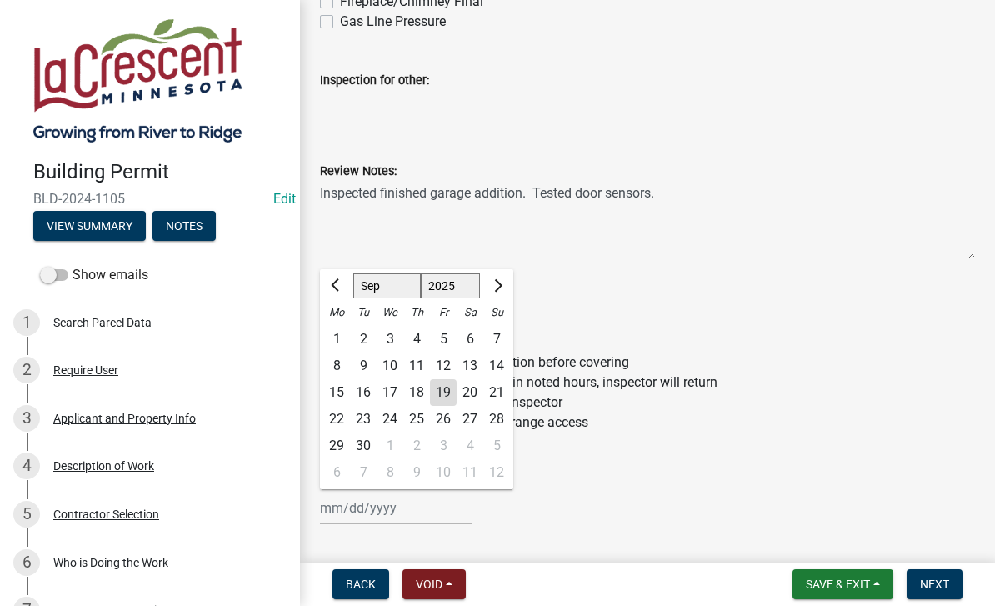
click at [446, 386] on div "19" at bounding box center [443, 392] width 27 height 27
type input "[DATE]"
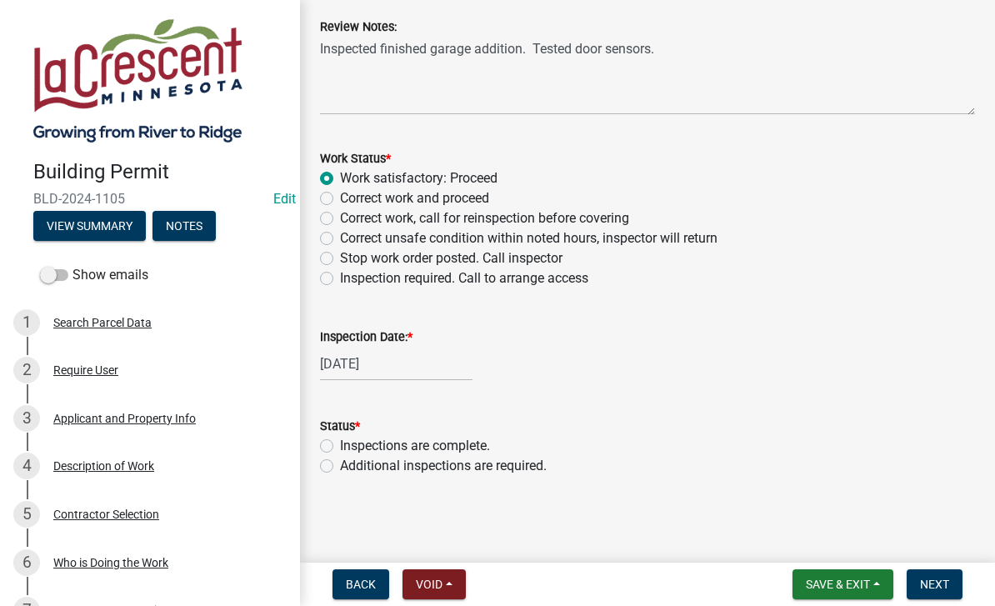
scroll to position [666, 0]
click at [458, 443] on label "Inspections are complete." at bounding box center [415, 446] width 150 height 20
click at [351, 443] on input "Inspections are complete." at bounding box center [345, 441] width 11 height 11
radio input "true"
click at [950, 581] on button "Next" at bounding box center [934, 584] width 56 height 30
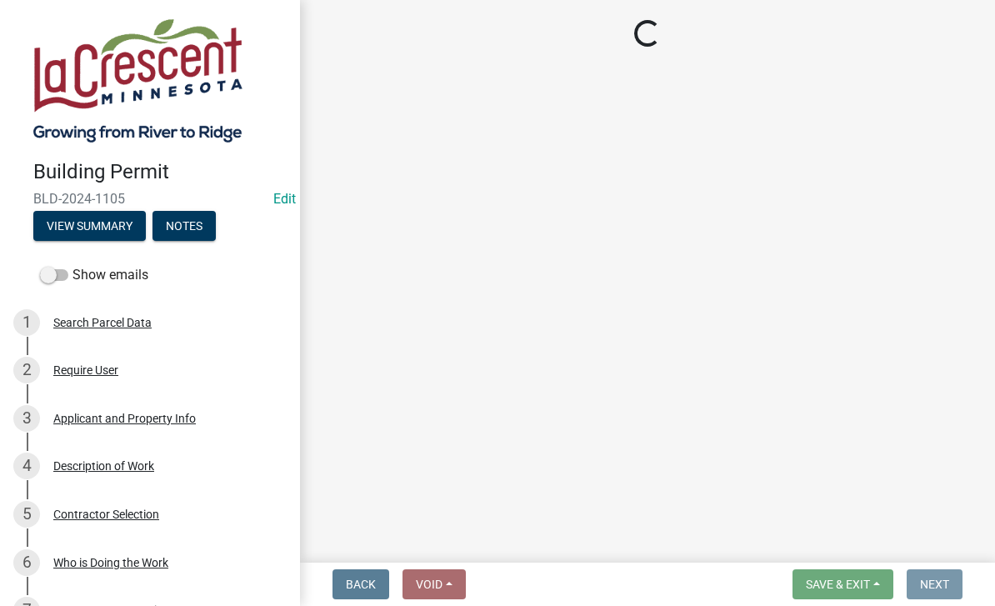
scroll to position [0, 0]
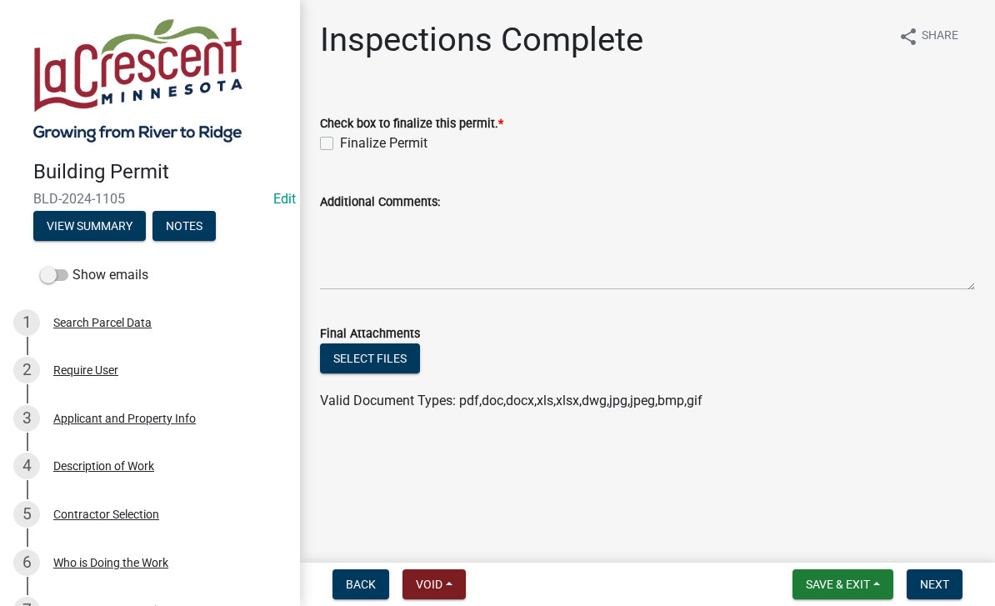
click at [340, 142] on label "Finalize Permit" at bounding box center [383, 143] width 87 height 20
click at [340, 142] on input "Finalize Permit" at bounding box center [345, 138] width 11 height 11
checkbox input "true"
click at [944, 584] on span "Next" at bounding box center [934, 583] width 29 height 13
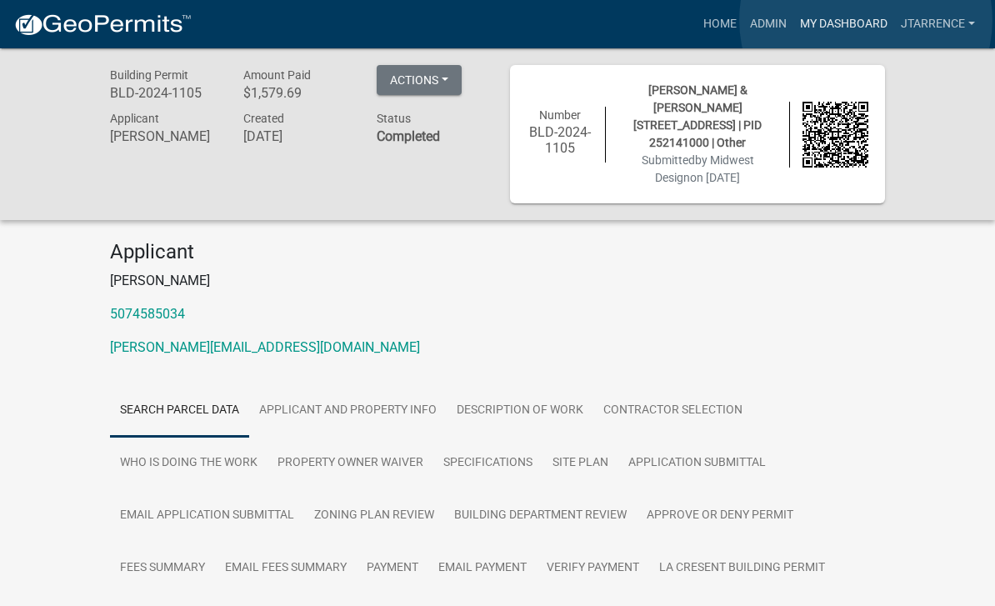
click at [866, 21] on link "My Dashboard" at bounding box center [843, 24] width 101 height 32
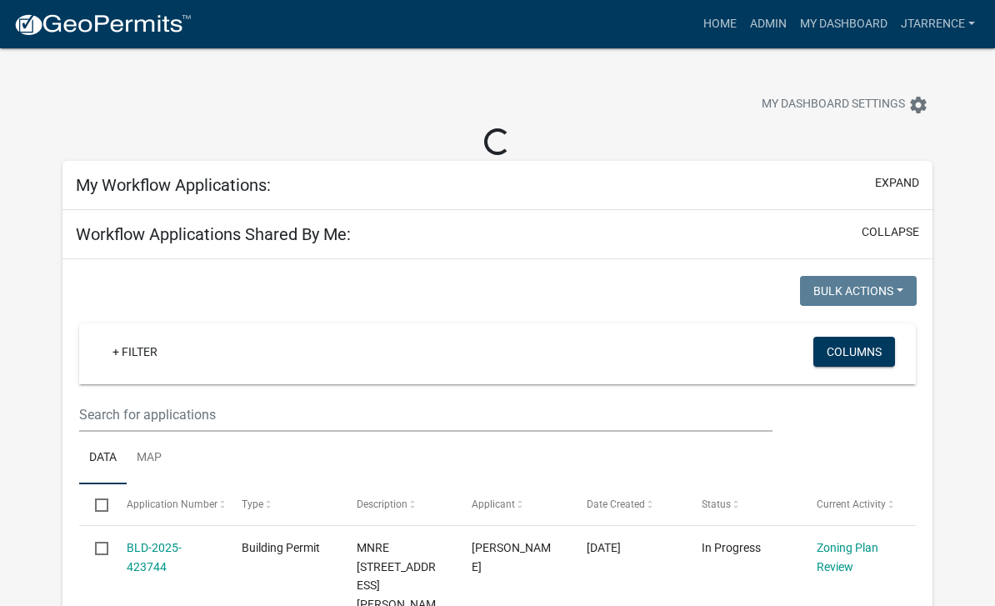
select select "3: 100"
